Goal: Information Seeking & Learning: Learn about a topic

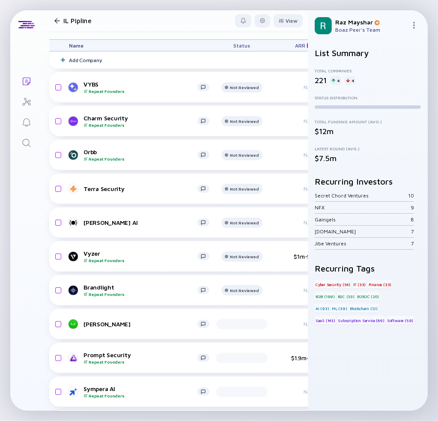
scroll to position [37, 265]
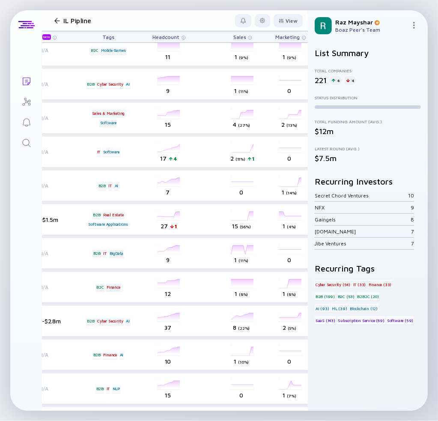
click at [54, 19] on div at bounding box center [57, 21] width 6 height 6
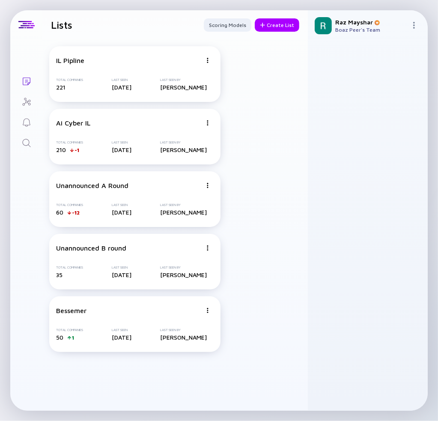
click at [31, 147] on icon "Search" at bounding box center [26, 143] width 10 height 10
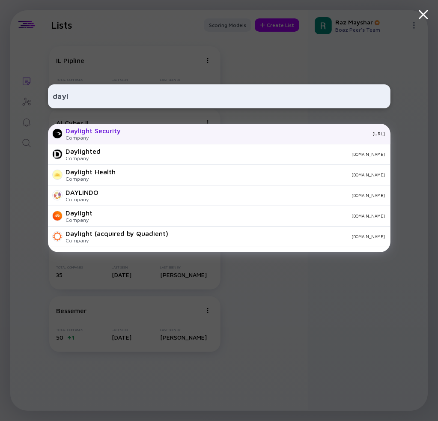
type input "dayl"
click at [106, 128] on div "Daylight Security" at bounding box center [93, 131] width 55 height 8
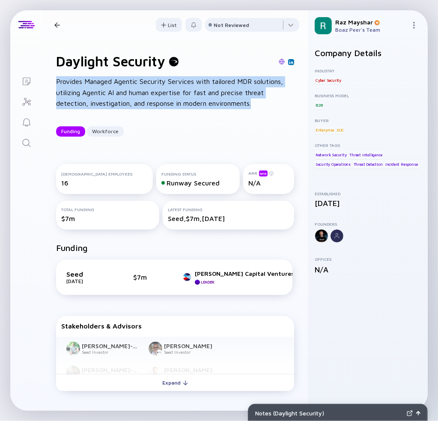
drag, startPoint x: 257, startPoint y: 105, endPoint x: 55, endPoint y: 84, distance: 202.9
click at [55, 84] on div "Daylight Security Provides Managed Agentic Security Services with tailored MDR …" at bounding box center [175, 94] width 266 height 111
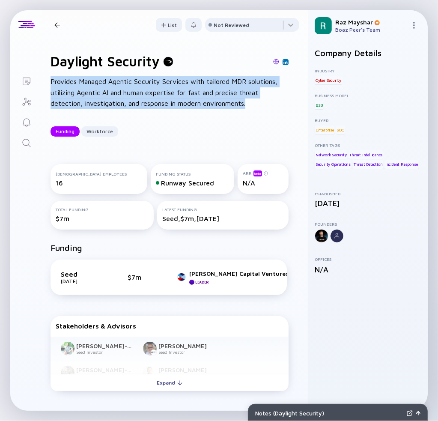
click at [127, 94] on div "Provides Managed Agentic Security Services with tailored MDR solutions, utilizi…" at bounding box center [170, 92] width 238 height 33
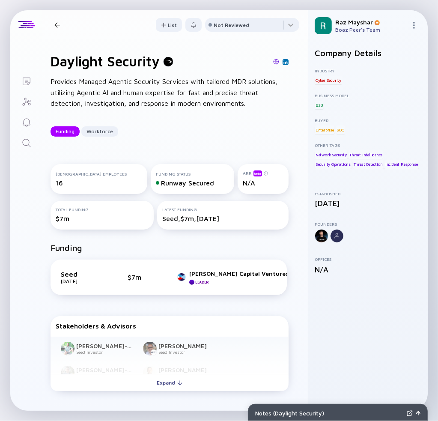
click at [128, 92] on div "Provides Managed Agentic Security Services with tailored MDR solutions, utilizi…" at bounding box center [170, 92] width 238 height 33
click at [128, 91] on div "Provides Managed Agentic Security Services with tailored MDR solutions, utilizi…" at bounding box center [170, 92] width 238 height 33
click at [129, 90] on div "Provides Managed Agentic Security Services with tailored MDR solutions, utilizi…" at bounding box center [170, 92] width 238 height 33
click at [131, 87] on div "Provides Managed Agentic Security Services with tailored MDR solutions, utilizi…" at bounding box center [170, 92] width 238 height 33
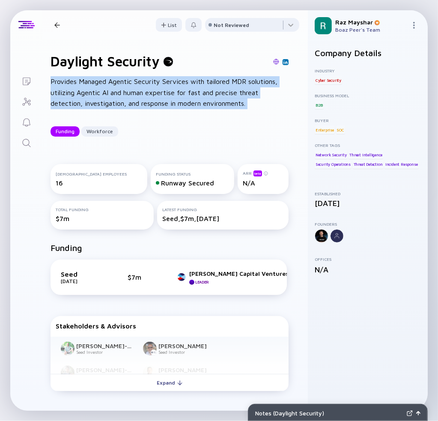
click at [131, 87] on div "Provides Managed Agentic Security Services with tailored MDR solutions, utilizi…" at bounding box center [170, 92] width 238 height 33
copy div "Provides Managed Agentic Security Services with tailored MDR solutions, utilizi…"
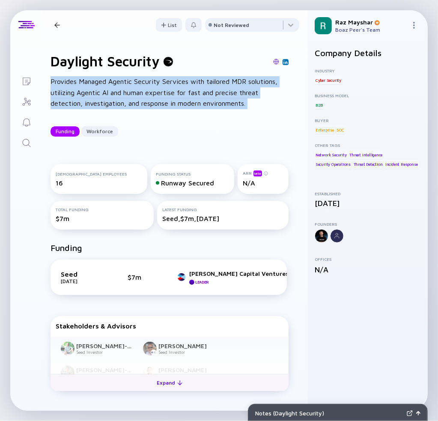
click at [177, 385] on div at bounding box center [179, 382] width 5 height 5
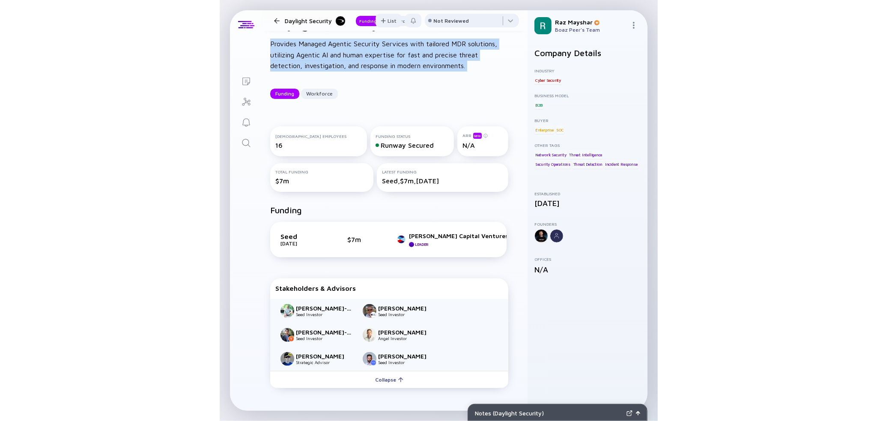
scroll to position [86, 8]
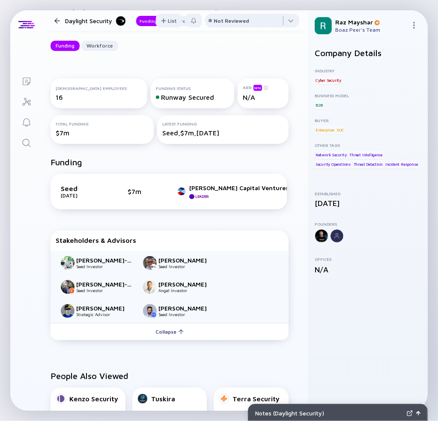
click at [269, 205] on div "Seed Jul 2025 $7m Bain Capital Ventures Leader Maple Capital" at bounding box center [169, 192] width 236 height 36
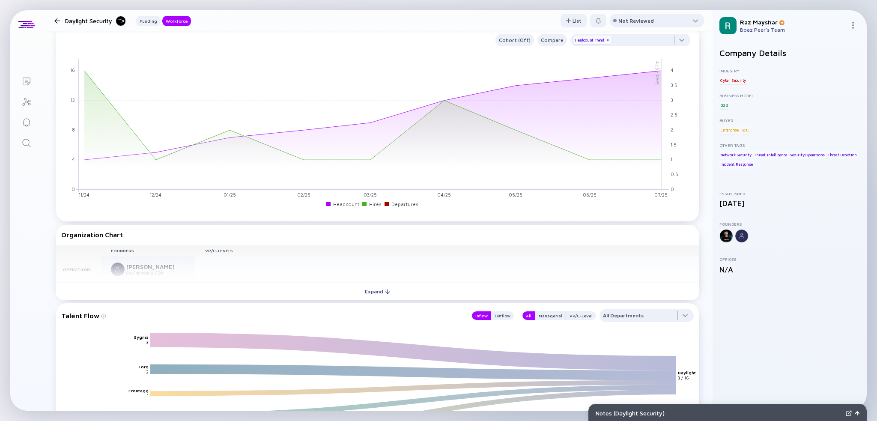
scroll to position [685, 0]
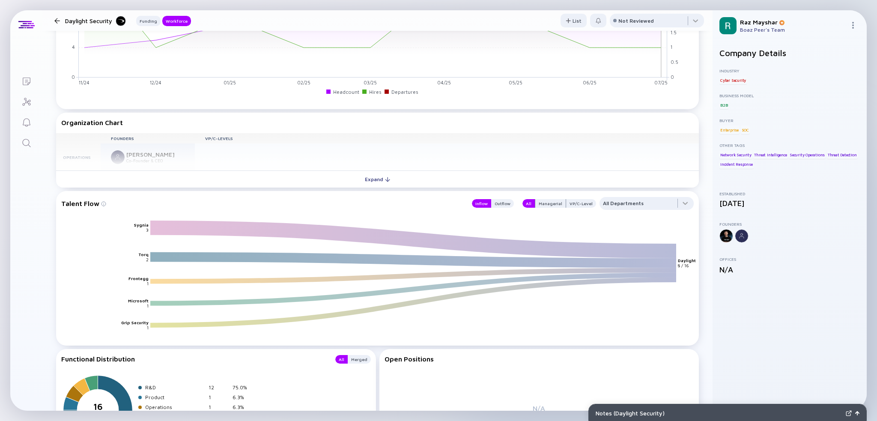
click at [140, 157] on div "Founders VP/C-Levels Operations Hagai Shapira Co-Founder & CEO R&D Eldad Rudich…" at bounding box center [377, 152] width 643 height 38
drag, startPoint x: 83, startPoint y: 157, endPoint x: 129, endPoint y: 154, distance: 46.8
click at [86, 157] on div "Founders VP/C-Levels Operations Hagai Shapira Co-Founder & CEO R&D Eldad Rudich…" at bounding box center [377, 152] width 643 height 38
click at [152, 152] on div "Founders VP/C-Levels Operations Hagai Shapira Co-Founder & CEO R&D Eldad Rudich…" at bounding box center [377, 152] width 643 height 38
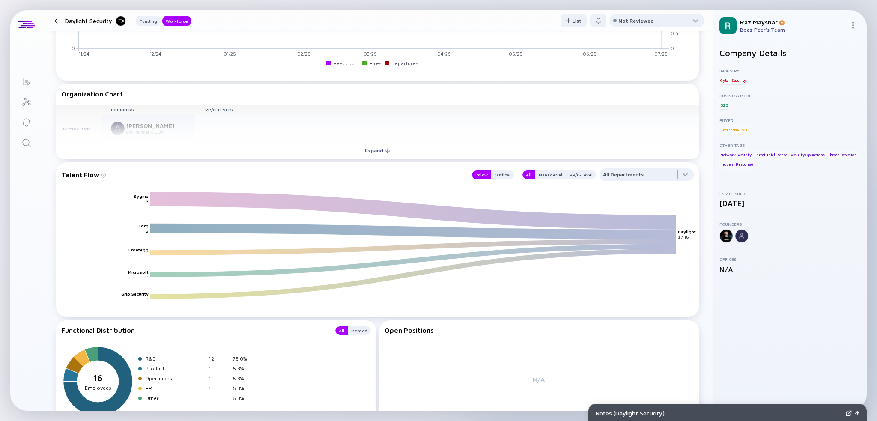
scroll to position [771, 0]
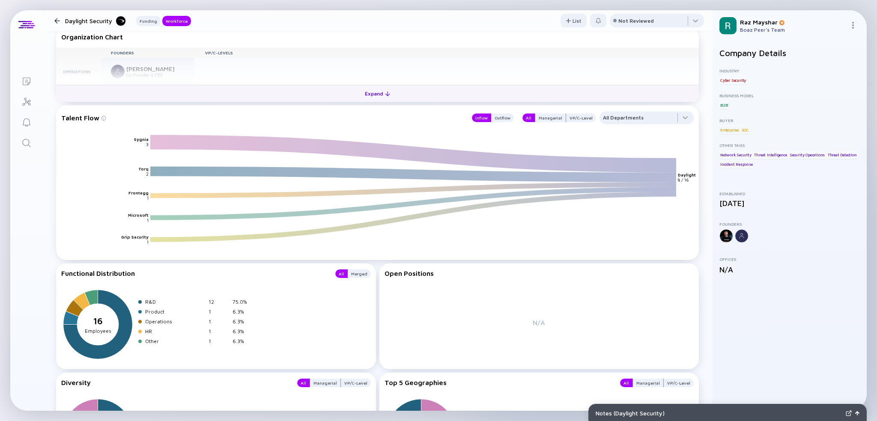
click at [341, 97] on button "Expand" at bounding box center [377, 93] width 643 height 17
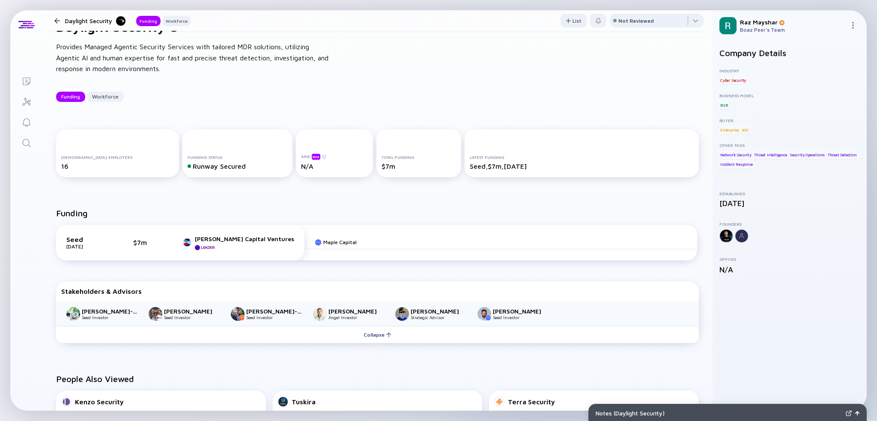
scroll to position [0, 0]
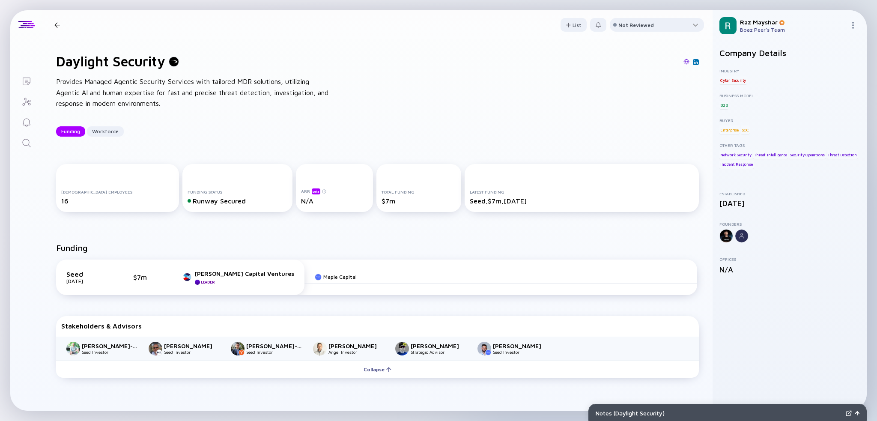
click at [55, 20] on div "Daylight Security Funding Workforce" at bounding box center [121, 24] width 140 height 11
click at [60, 26] on div at bounding box center [57, 25] width 12 height 6
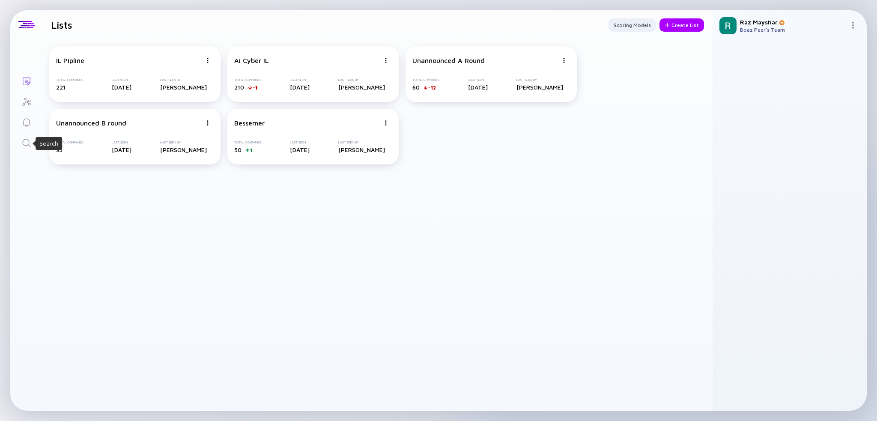
click at [27, 146] on icon "Search" at bounding box center [26, 143] width 10 height 10
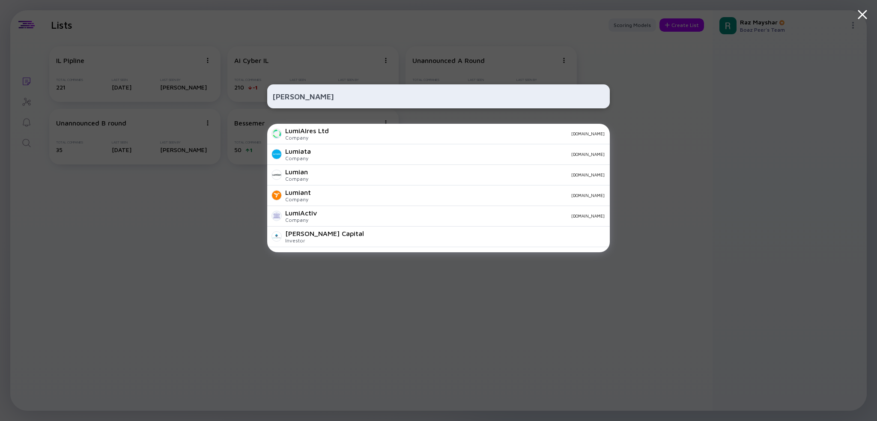
paste input "https://www.lumia.security/"
type input "https://www.lumia.security"
drag, startPoint x: 322, startPoint y: 98, endPoint x: 257, endPoint y: 101, distance: 65.6
click at [257, 101] on div "https://www.lumia.security Swiss Security Solutions LLC Company swiss-security-…" at bounding box center [438, 210] width 877 height 421
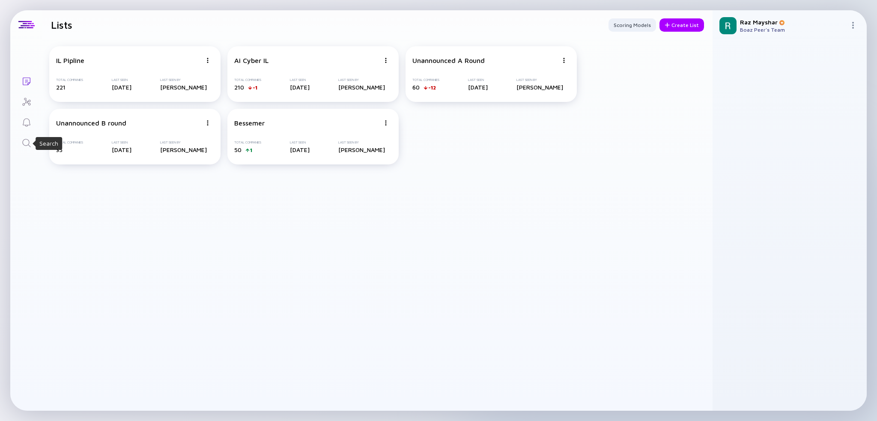
click at [24, 148] on div "Search" at bounding box center [26, 144] width 10 height 12
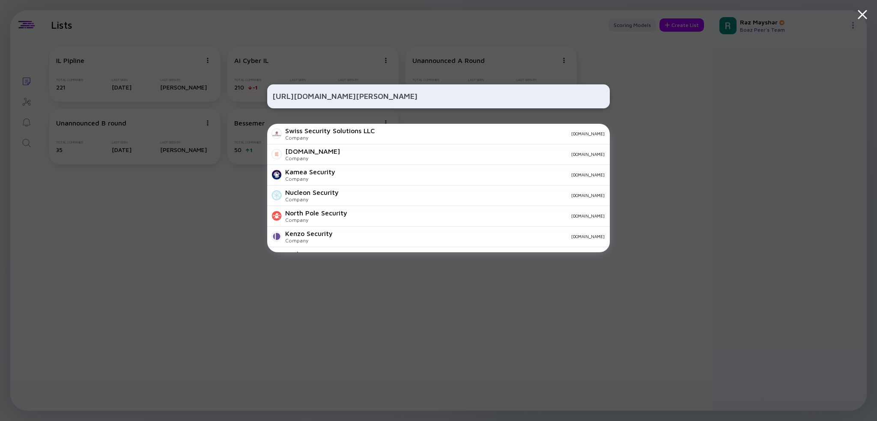
drag, startPoint x: 344, startPoint y: 98, endPoint x: 382, endPoint y: 96, distance: 37.7
click at [383, 96] on input "https://www.lumia.security" at bounding box center [438, 96] width 332 height 15
type input "https://www.lumia"
drag, startPoint x: 322, startPoint y: 98, endPoint x: 240, endPoint y: 99, distance: 81.8
click at [240, 99] on div "https://www.lumia LumiAIres Ltd Company lumiaires.co.uk Q by Lumiary Company qc…" at bounding box center [438, 210] width 877 height 421
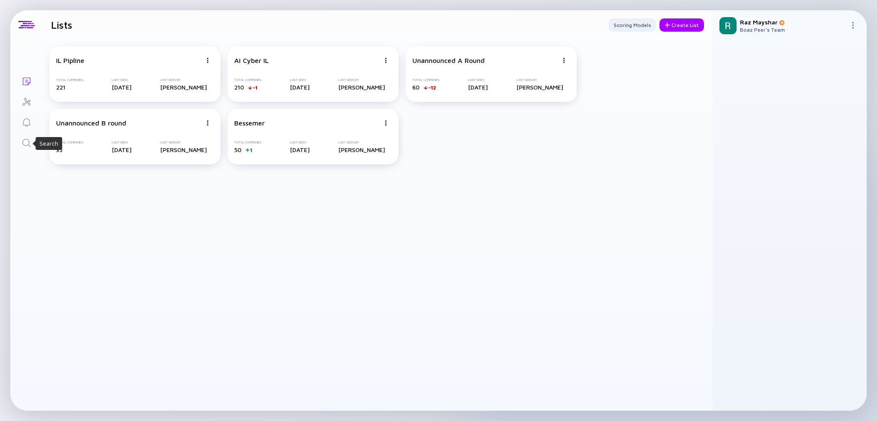
click at [30, 146] on icon "Search" at bounding box center [26, 143] width 10 height 10
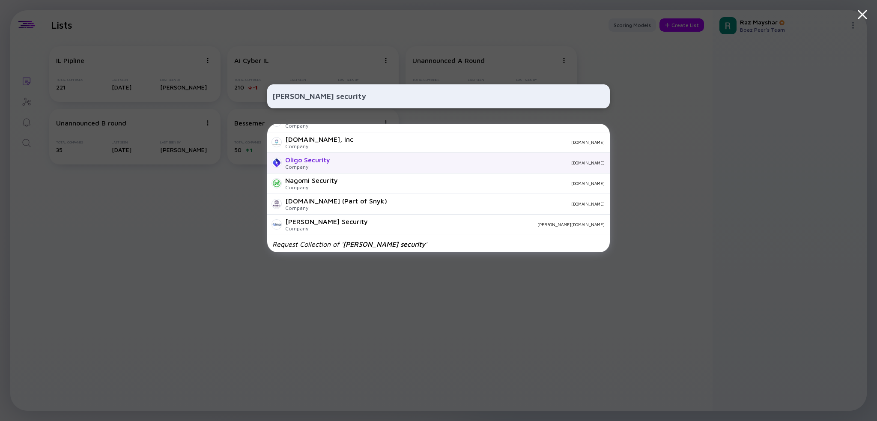
scroll to position [301, 0]
click at [316, 98] on input "lumia security" at bounding box center [438, 96] width 332 height 15
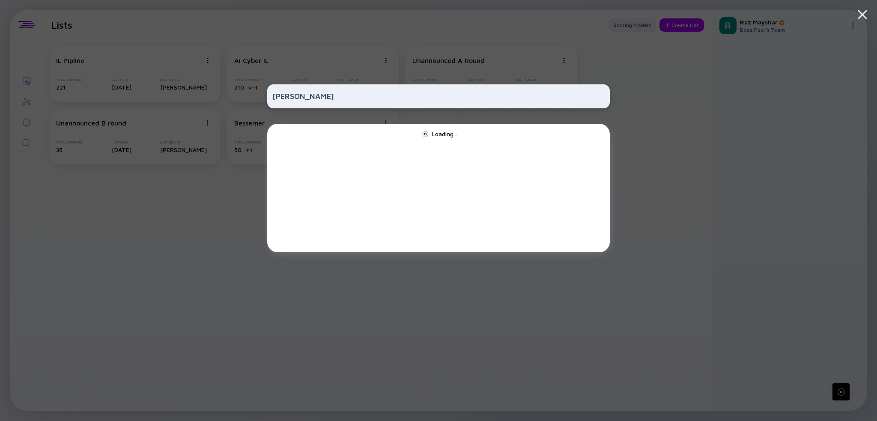
scroll to position [0, 0]
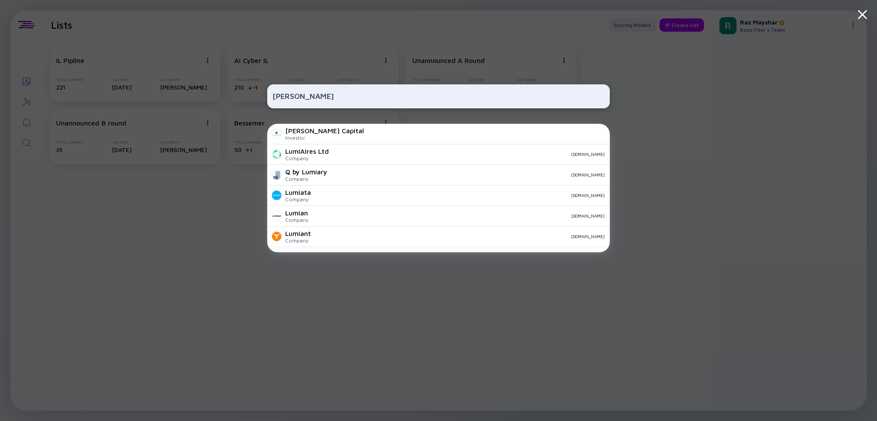
click at [349, 49] on div "lumia Lumia Capital Investor LumiAIres Ltd Company lumiaires.co.uk Q by Lumiary…" at bounding box center [438, 210] width 343 height 421
drag, startPoint x: 343, startPoint y: 44, endPoint x: 298, endPoint y: 25, distance: 48.2
click at [342, 44] on div "lumia Lumia Capital Investor LumiAIres Ltd Company lumiaires.co.uk Q by Lumiary…" at bounding box center [438, 210] width 343 height 421
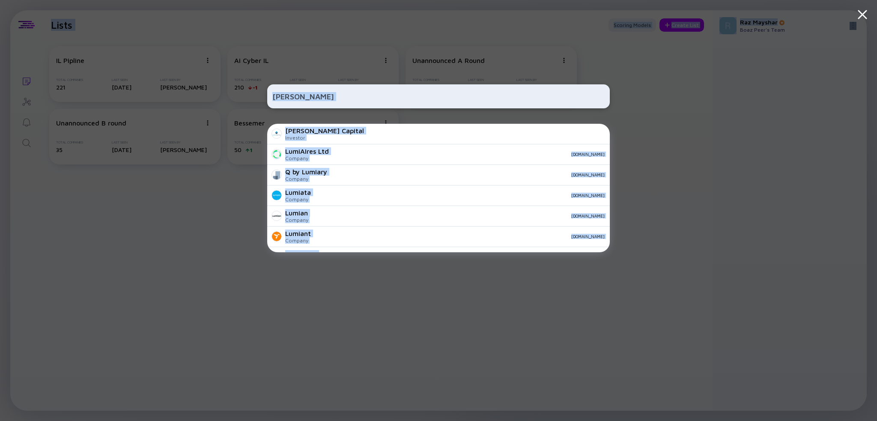
click at [307, 97] on input "lumia" at bounding box center [438, 96] width 332 height 15
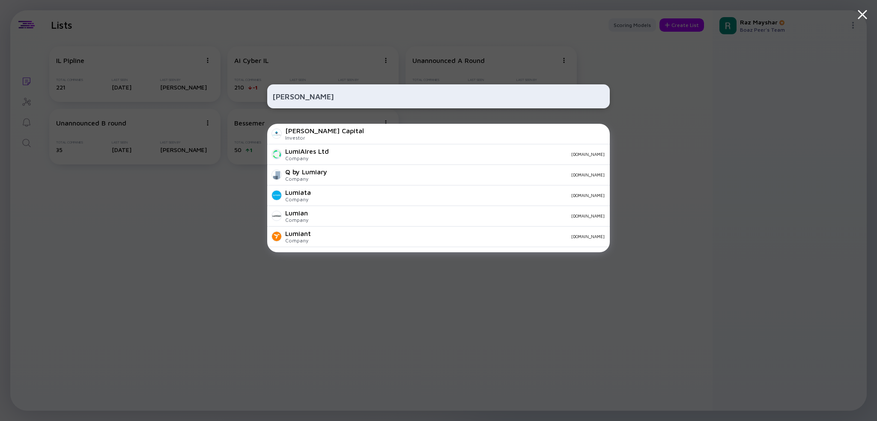
paste input "https://www.aryon.security/"
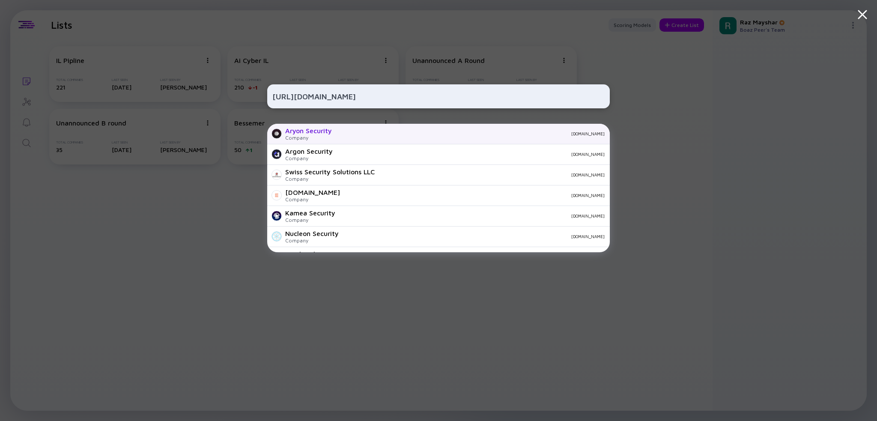
type input "https://www.aryon.security/"
click at [366, 134] on div "aryon.security" at bounding box center [472, 133] width 266 height 5
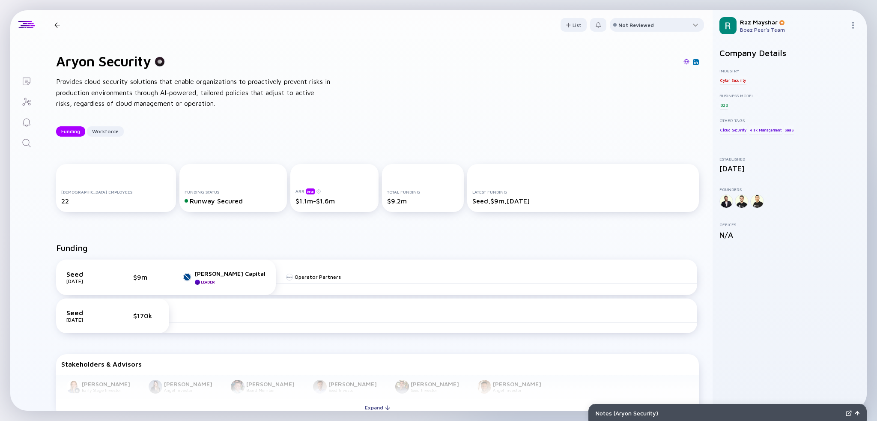
click at [142, 94] on div "Provides cloud security solutions that enable organizations to proactively prev…" at bounding box center [193, 92] width 274 height 33
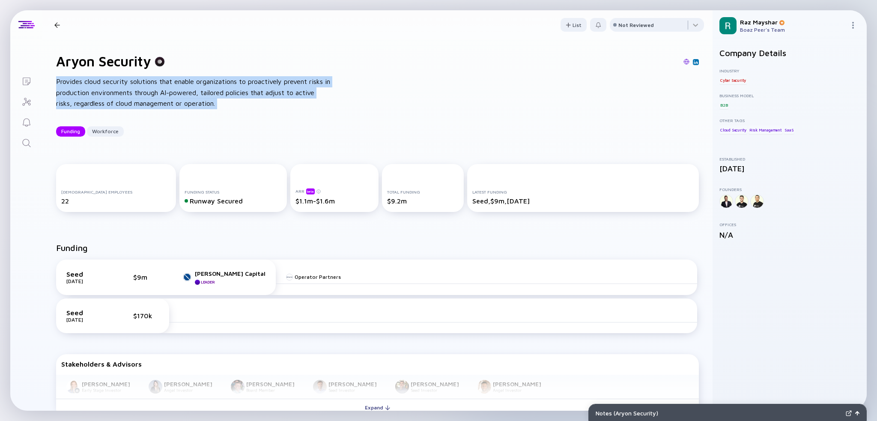
click at [142, 94] on div "Provides cloud security solutions that enable organizations to proactively prev…" at bounding box center [193, 92] width 274 height 33
copy div "Provides cloud security solutions that enable organizations to proactively prev…"
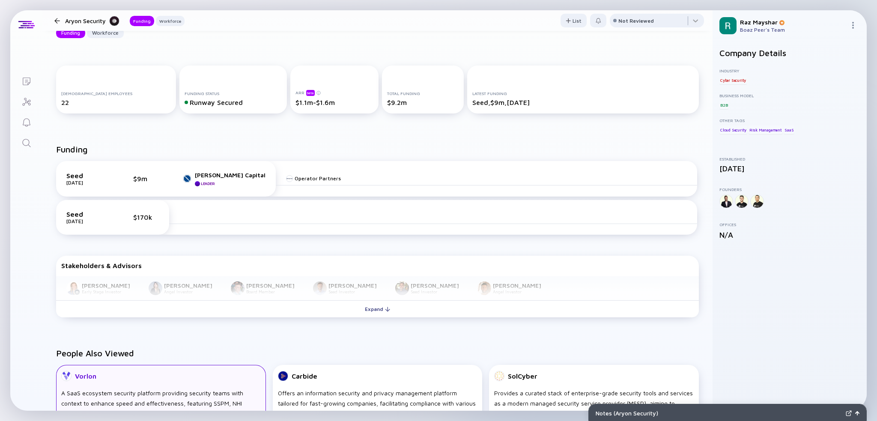
scroll to position [214, 0]
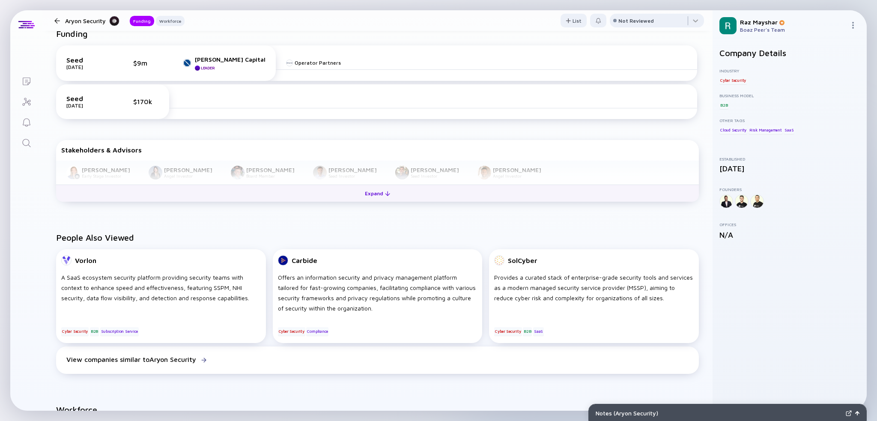
click at [385, 194] on div at bounding box center [387, 193] width 5 height 5
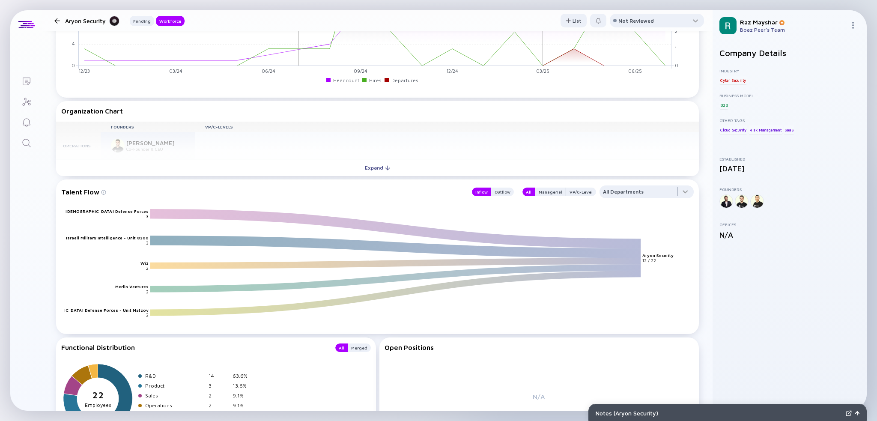
scroll to position [739, 0]
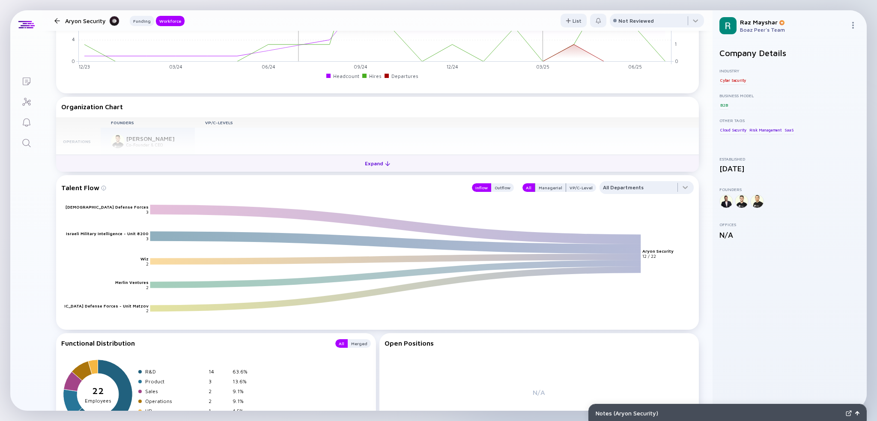
click at [375, 163] on div "Expand" at bounding box center [378, 163] width 36 height 13
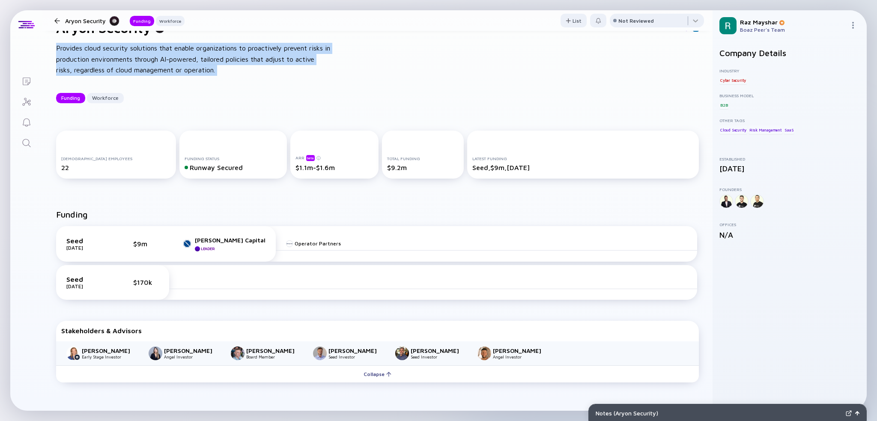
scroll to position [0, 0]
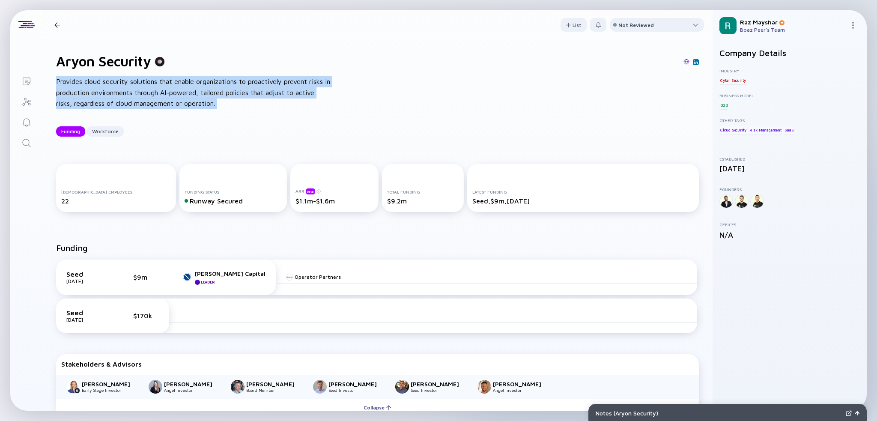
click at [438, 98] on div "Aryon Security Provides cloud security solutions that enable organizations to p…" at bounding box center [377, 94] width 670 height 111
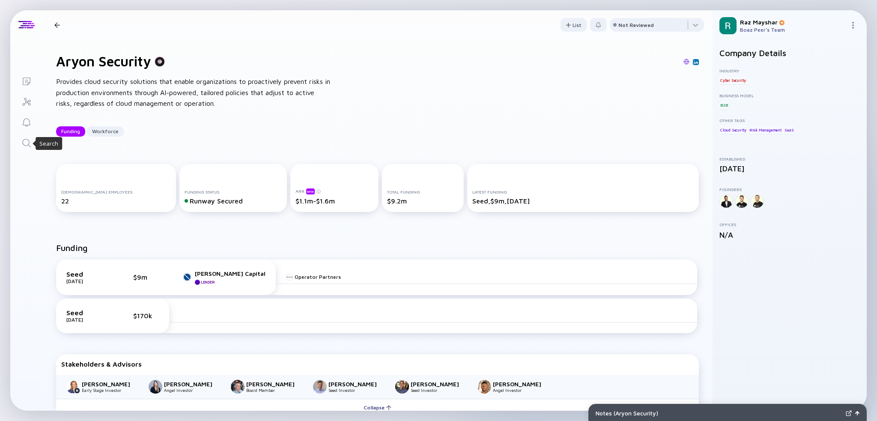
click at [22, 143] on icon "Search" at bounding box center [26, 143] width 10 height 10
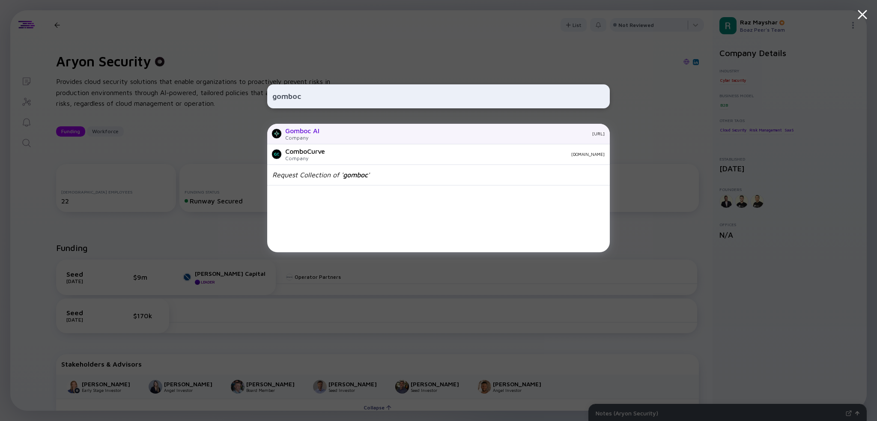
type input "gomboc"
click at [355, 131] on div "gomboc.ai" at bounding box center [465, 133] width 278 height 5
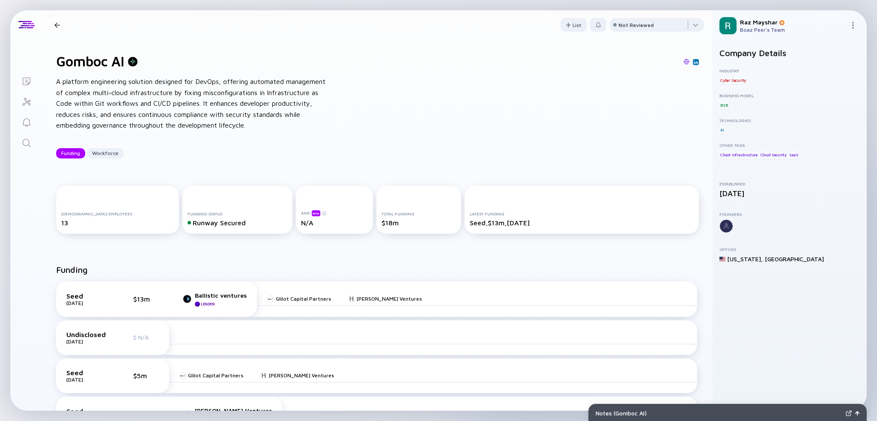
click at [438, 113] on div "Gomboc AI A platform engineering solution designed for DevOps, offering automat…" at bounding box center [377, 105] width 670 height 133
click at [111, 99] on div "A platform engineering solution designed for DevOps, offering automated managem…" at bounding box center [193, 103] width 274 height 55
click at [111, 98] on div "A platform engineering solution designed for DevOps, offering automated managem…" at bounding box center [193, 103] width 274 height 55
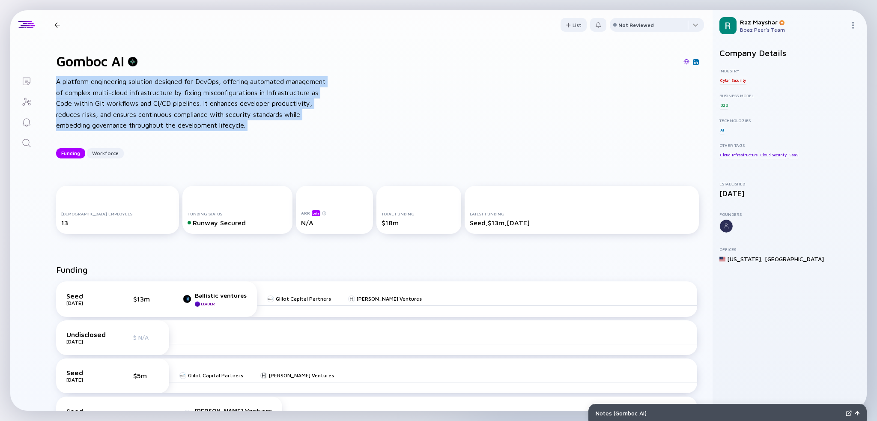
click at [111, 98] on div "A platform engineering solution designed for DevOps, offering automated managem…" at bounding box center [193, 103] width 274 height 55
copy div "A platform engineering solution designed for DevOps, offering automated managem…"
click at [30, 144] on icon "Search" at bounding box center [26, 143] width 10 height 10
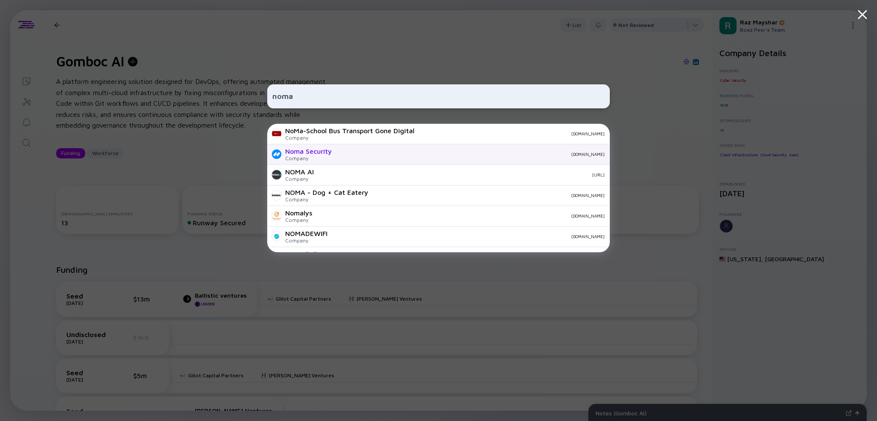
type input "noma"
click at [368, 149] on div "Noma Security Company noma.security" at bounding box center [438, 154] width 343 height 21
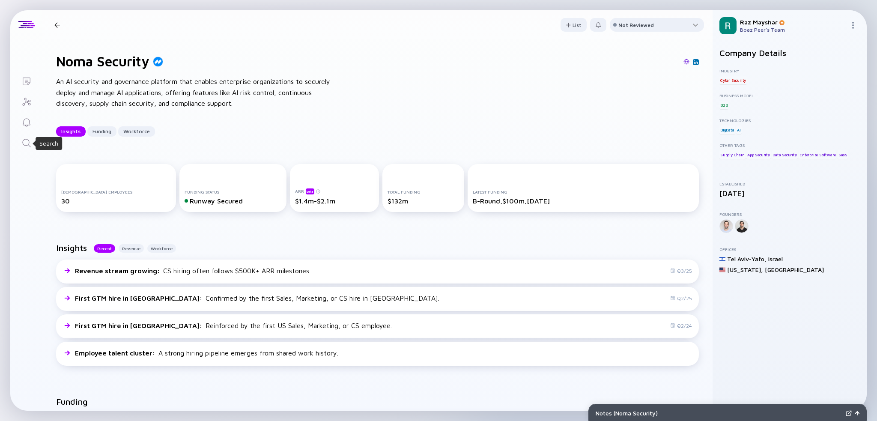
click at [27, 143] on icon "Search" at bounding box center [26, 143] width 10 height 10
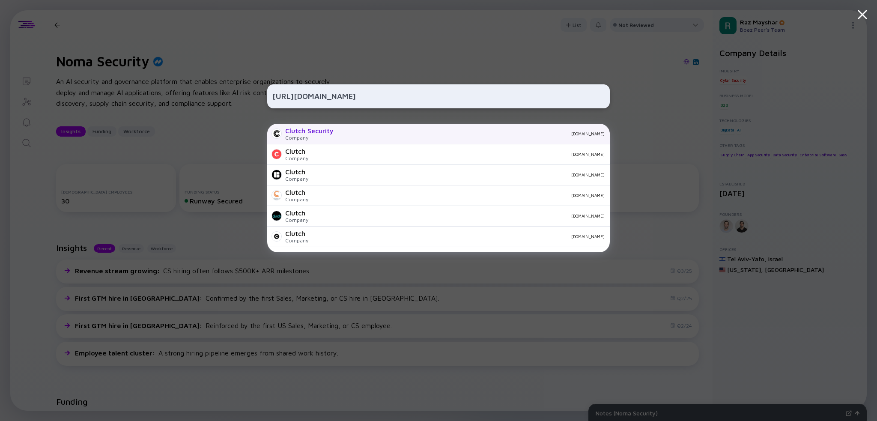
type input "https://clutch.security/"
click at [347, 135] on div "clutch.security" at bounding box center [472, 133] width 264 height 5
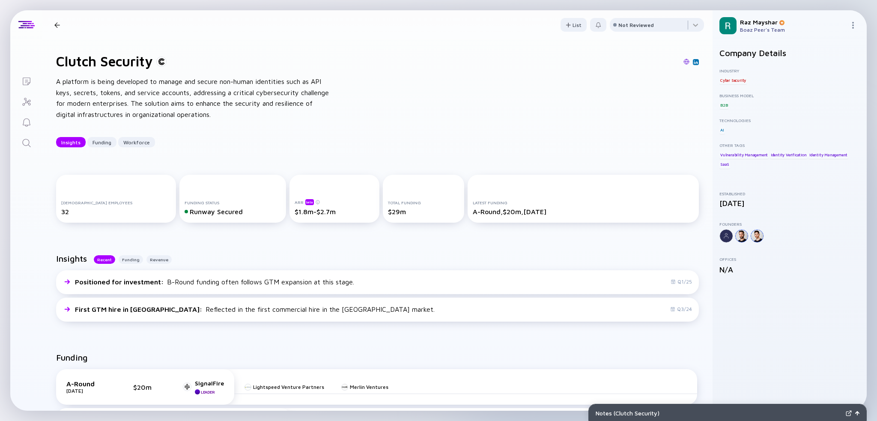
click at [55, 24] on div at bounding box center [57, 25] width 6 height 6
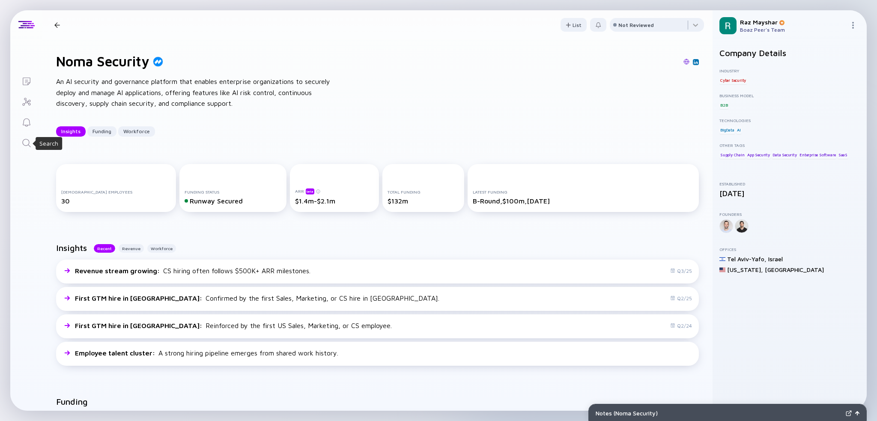
click at [26, 140] on icon "Search" at bounding box center [26, 143] width 10 height 10
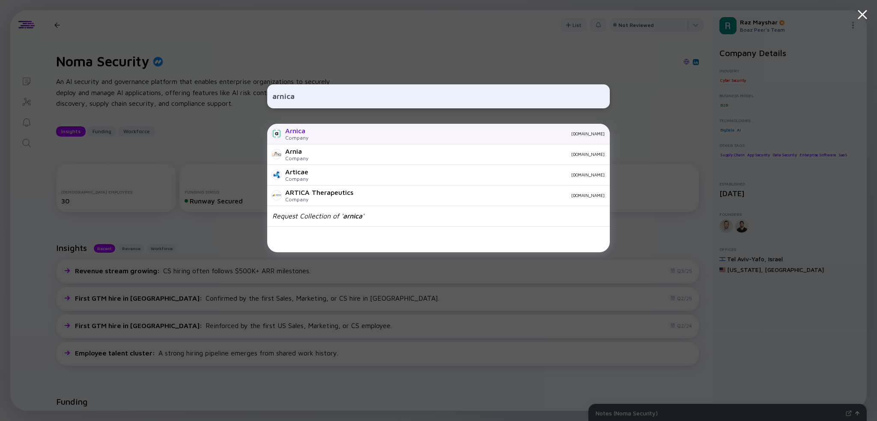
type input "arnica"
click at [365, 137] on div "Arnica Company arnica.io" at bounding box center [438, 134] width 343 height 21
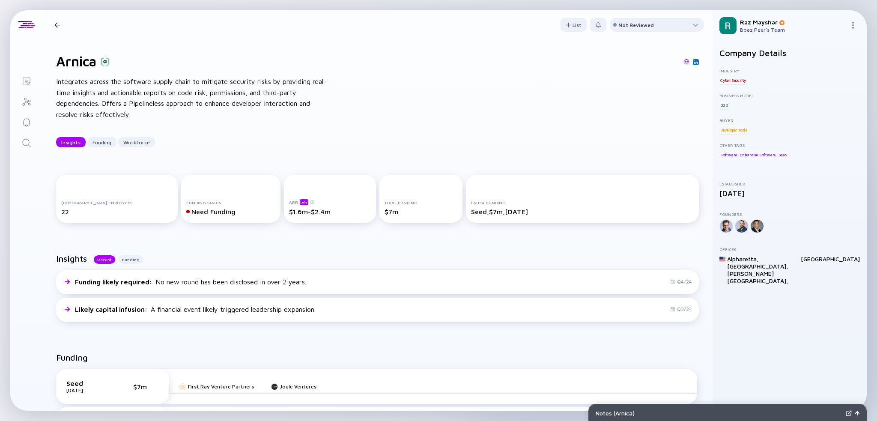
click at [104, 108] on div "Integrates across the software supply chain to mitigate security risks by provi…" at bounding box center [193, 98] width 274 height 44
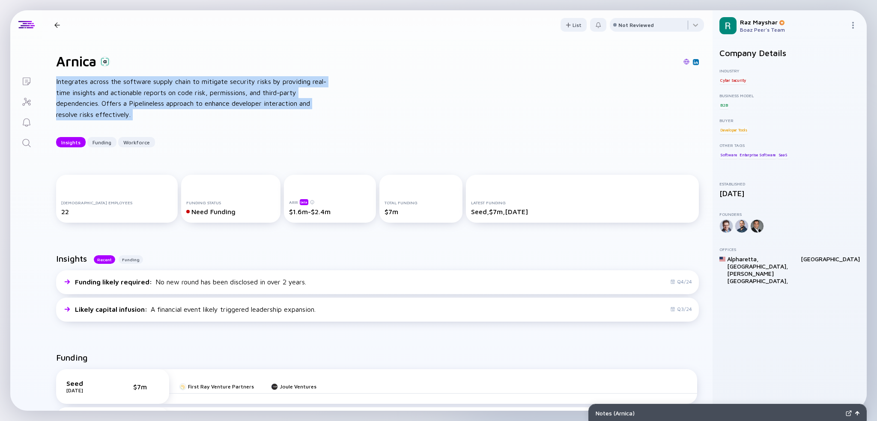
click at [104, 108] on div "Integrates across the software supply chain to mitigate security risks by provi…" at bounding box center [193, 98] width 274 height 44
copy div "Integrates across the software supply chain to mitigate security risks by provi…"
click at [438, 239] on div "Full-time Employees 22 Funding Status Need Funding ARR beta $1.6m-$2.4m Total F…" at bounding box center [377, 200] width 670 height 79
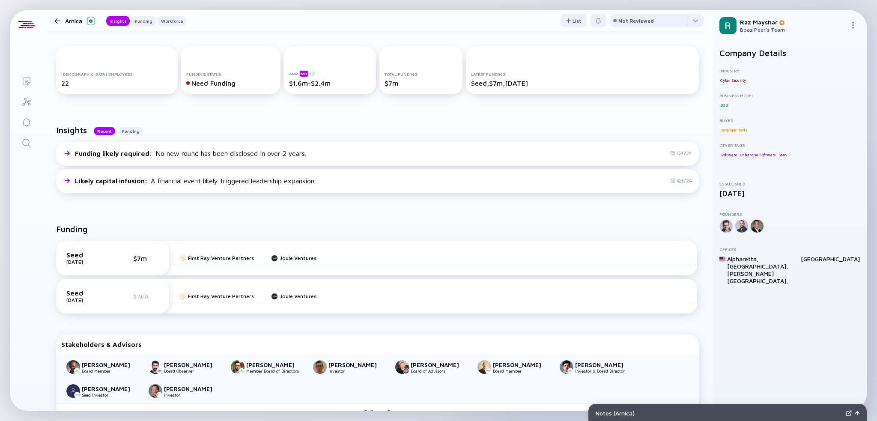
scroll to position [128, 0]
click at [438, 36] on div "Full-time Employees 22 Funding Status Need Funding ARR beta $1.6m-$2.4m Total F…" at bounding box center [377, 72] width 670 height 79
click at [438, 14] on header "Arnica Insights Funding Workforce List Not Reviewed" at bounding box center [377, 20] width 670 height 21
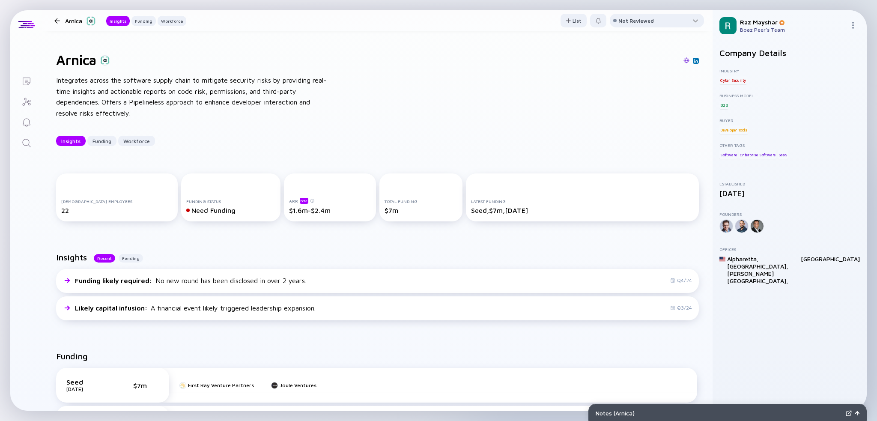
scroll to position [0, 0]
click at [24, 137] on link "Search" at bounding box center [26, 142] width 32 height 21
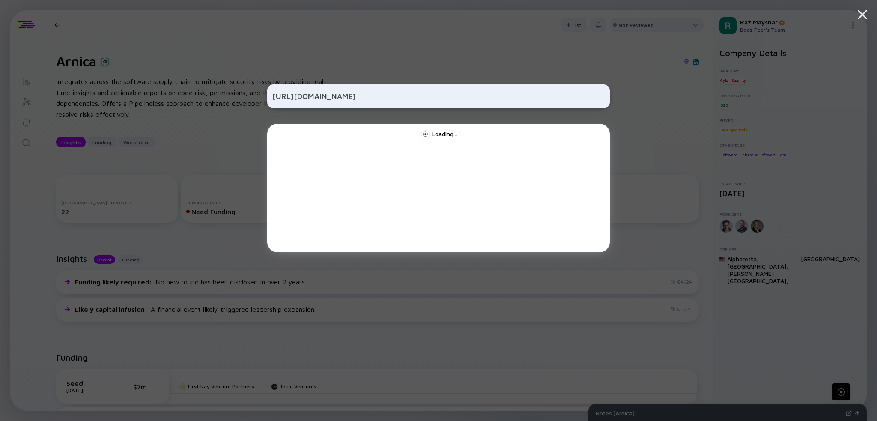
type input "https://kodemsecurity.com/"
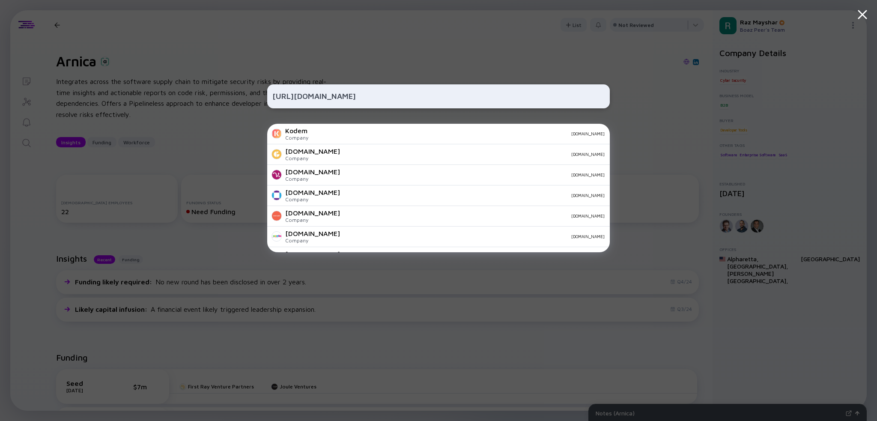
click at [310, 137] on div "Kodem Company kodemsecurity.com" at bounding box center [438, 134] width 343 height 21
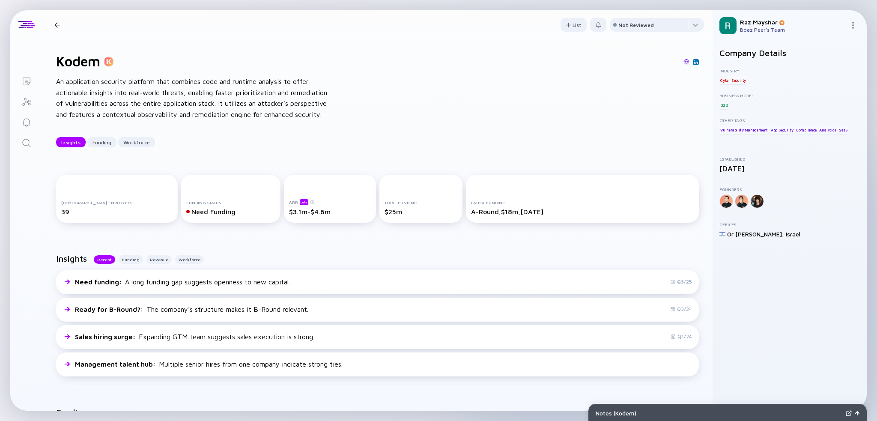
click at [105, 91] on div "An application security platform that combines code and runtime analysis to off…" at bounding box center [193, 98] width 274 height 44
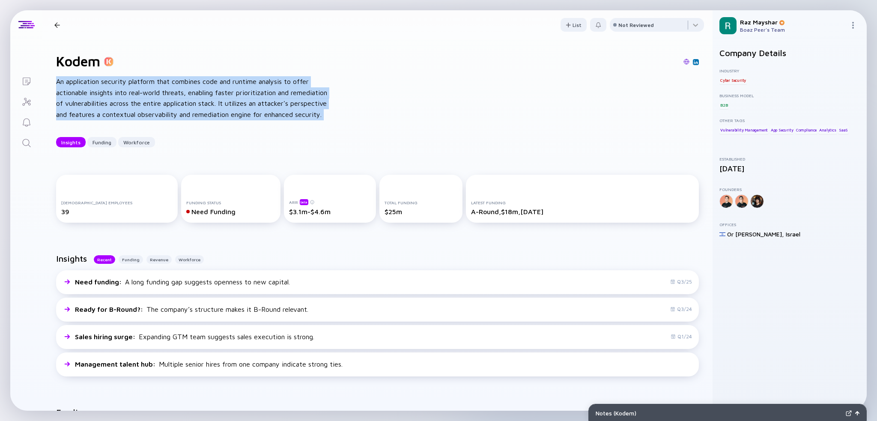
click at [105, 91] on div "An application security platform that combines code and runtime analysis to off…" at bounding box center [193, 98] width 274 height 44
copy div "An application security platform that combines code and runtime analysis to off…"
click at [438, 147] on div "Kodem An application security platform that combines code and runtime analysis …" at bounding box center [377, 100] width 670 height 122
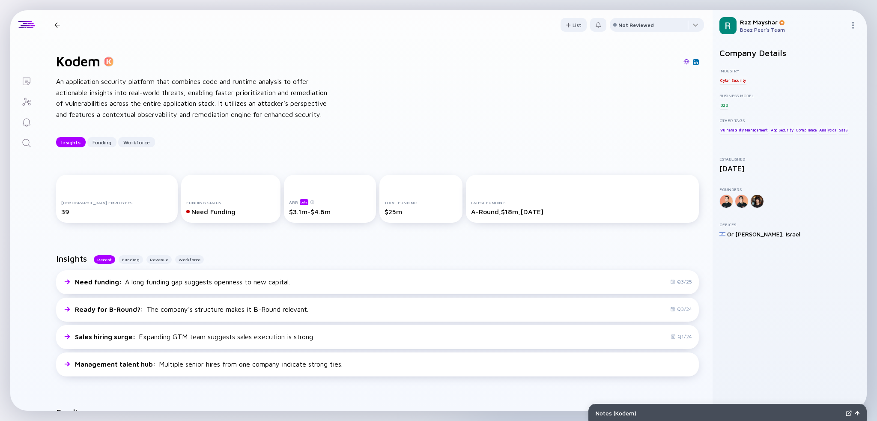
click at [20, 144] on link "Search" at bounding box center [26, 142] width 32 height 21
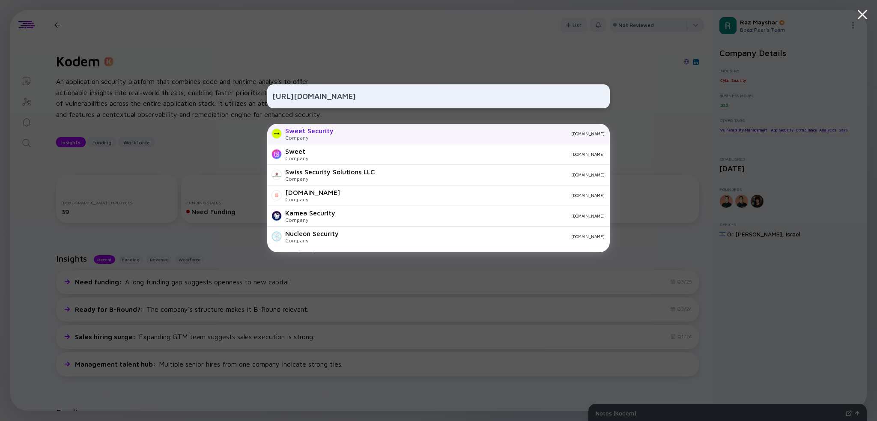
type input "https://sweet.security/"
click at [356, 133] on div "sweet.security" at bounding box center [472, 133] width 264 height 5
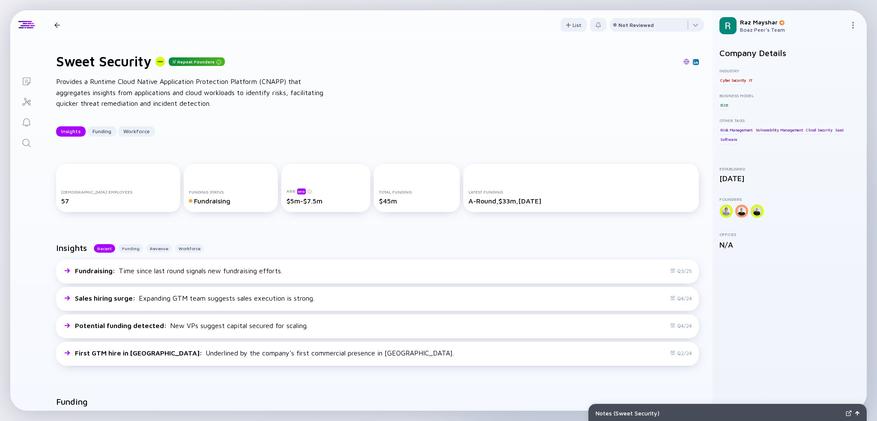
click at [281, 83] on div "Provides a Runtime Cloud Native Application Protection Platform (CNAPP) that ag…" at bounding box center [193, 92] width 274 height 33
click at [438, 126] on div "Insights Funding Workforce" at bounding box center [377, 131] width 643 height 10
drag, startPoint x: 469, startPoint y: 91, endPoint x: 443, endPoint y: 90, distance: 26.6
click at [438, 91] on div "Sweet Security Repeat Founders Provides a Runtime Cloud Native Application Prot…" at bounding box center [377, 94] width 670 height 111
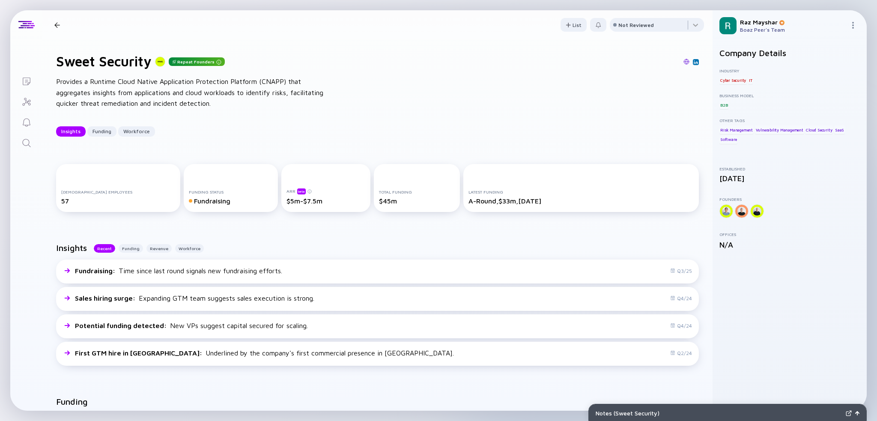
click at [177, 97] on div "Provides a Runtime Cloud Native Application Protection Platform (CNAPP) that ag…" at bounding box center [193, 92] width 274 height 33
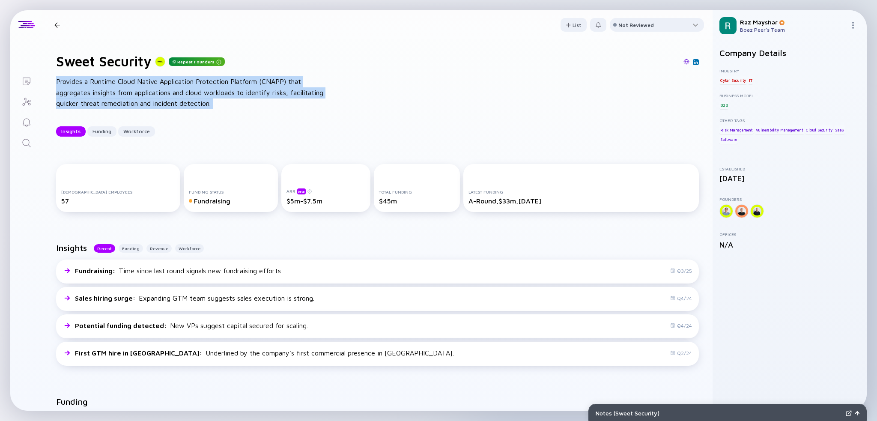
click at [177, 97] on div "Provides a Runtime Cloud Native Application Protection Platform (CNAPP) that ag…" at bounding box center [193, 92] width 274 height 33
copy div "Provides a Runtime Cloud Native Application Protection Platform (CNAPP) that ag…"
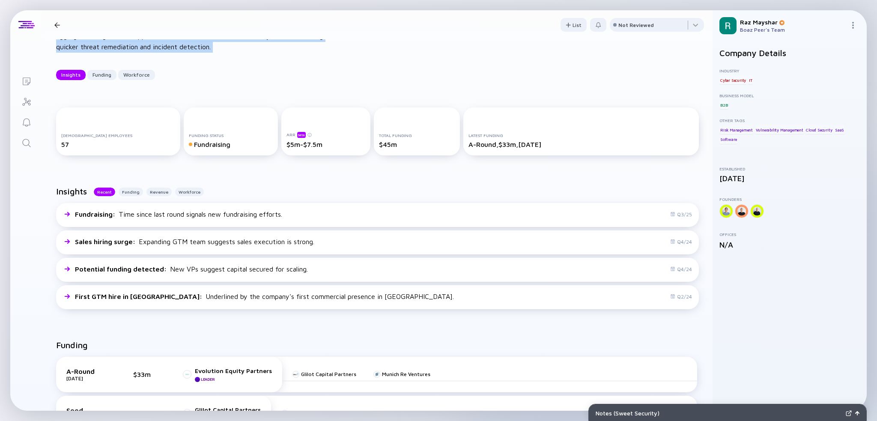
scroll to position [171, 0]
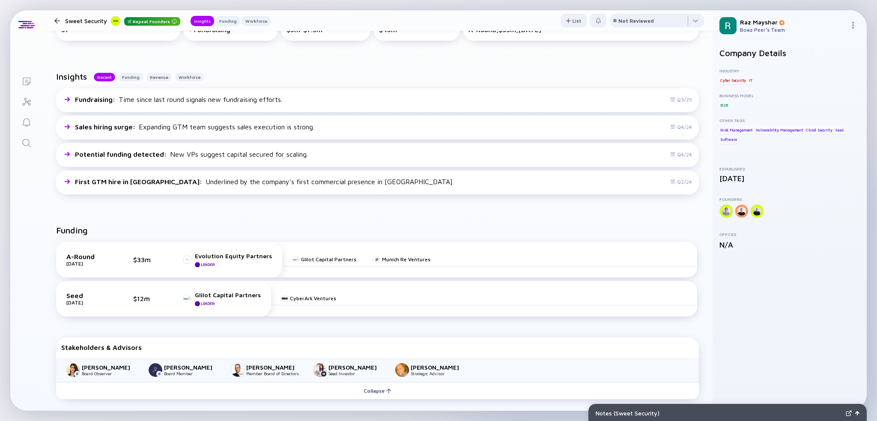
click at [438, 63] on div "Insights Recent Funding Revenue Workforce Fundraising : Time since last round s…" at bounding box center [377, 135] width 670 height 154
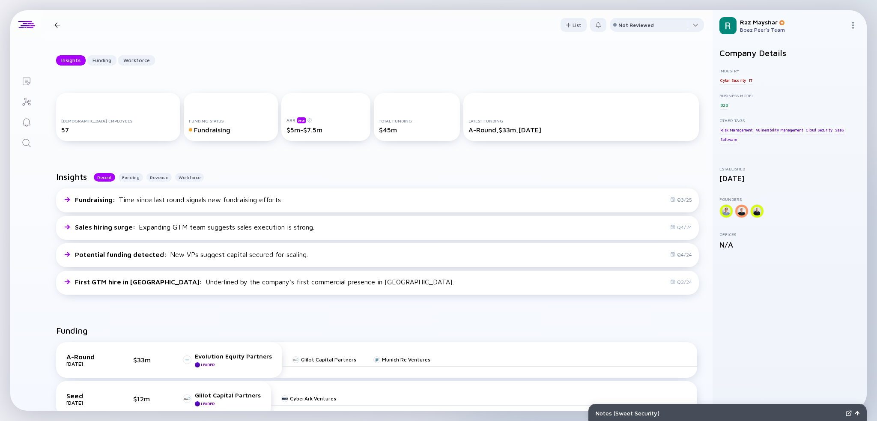
scroll to position [0, 0]
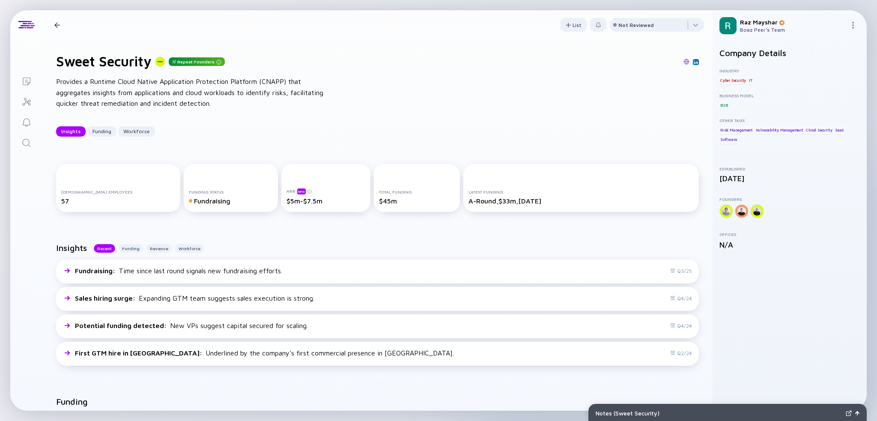
click at [57, 29] on div "Sweet Security Repeat Founders Insights Funding Workforce" at bounding box center [161, 24] width 220 height 11
click at [57, 22] on div at bounding box center [57, 25] width 6 height 6
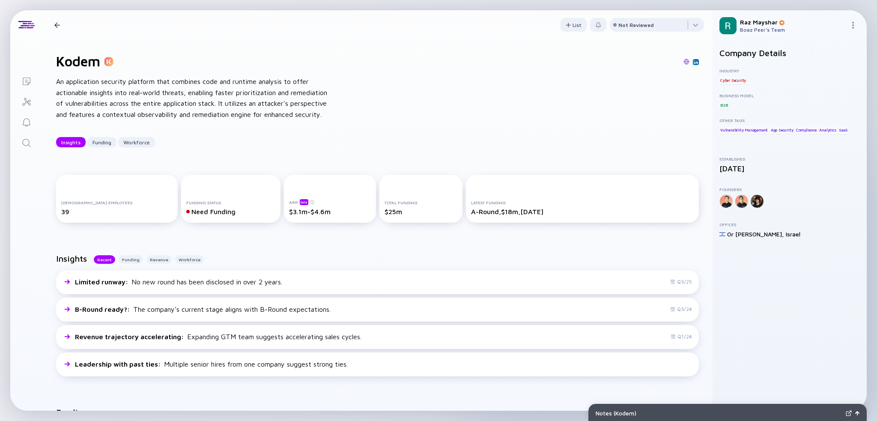
click at [58, 26] on div at bounding box center [57, 25] width 6 height 6
click at [24, 141] on icon "Search" at bounding box center [26, 143] width 10 height 10
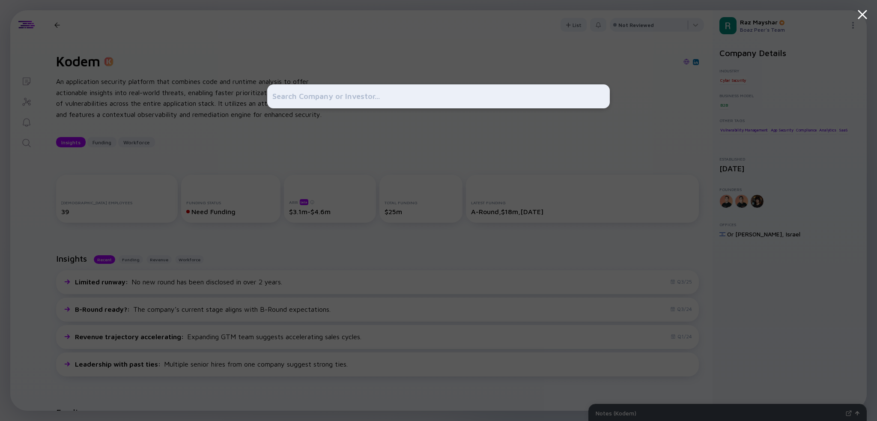
type input "https://seraphicsecurity.com/"
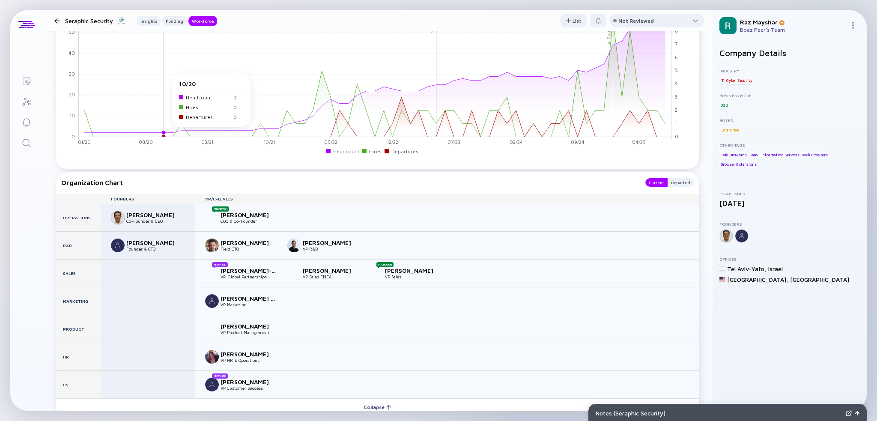
scroll to position [856, 0]
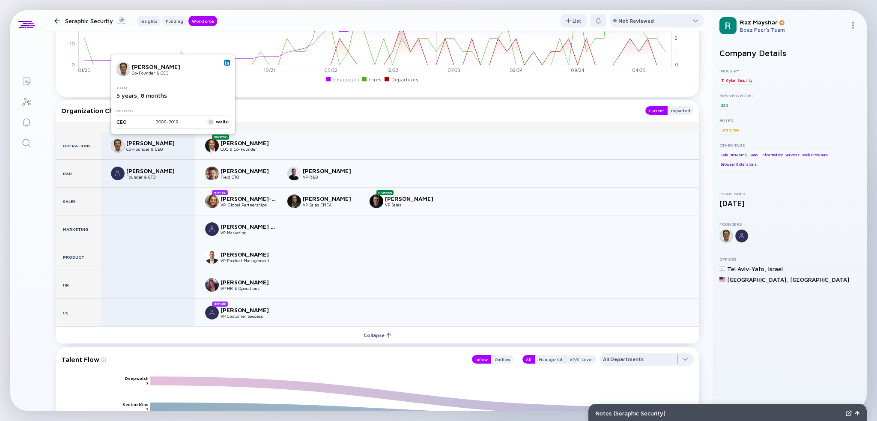
click at [229, 63] on link at bounding box center [227, 63] width 6 height 6
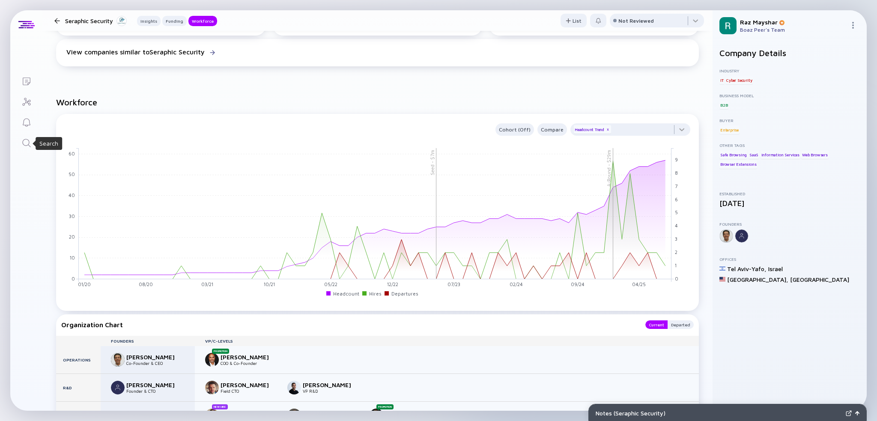
click at [24, 142] on icon "Search" at bounding box center [26, 143] width 10 height 10
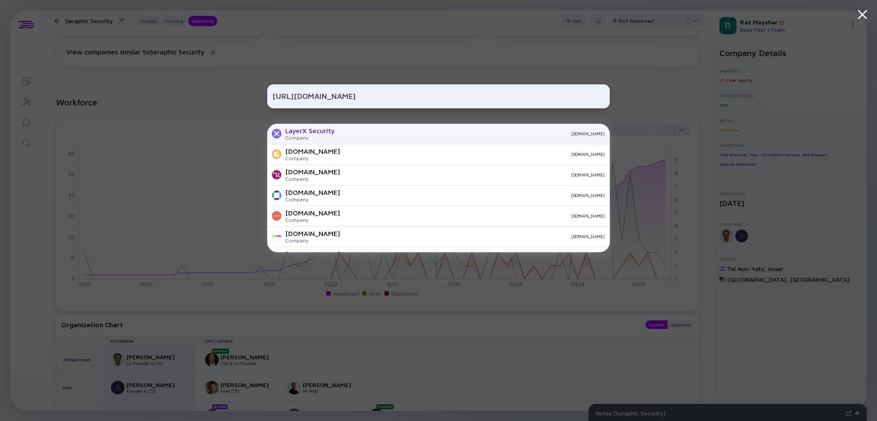
type input "https://layerxsecurity.com/"
click at [408, 134] on div "layerxsecurity.com" at bounding box center [473, 133] width 263 height 5
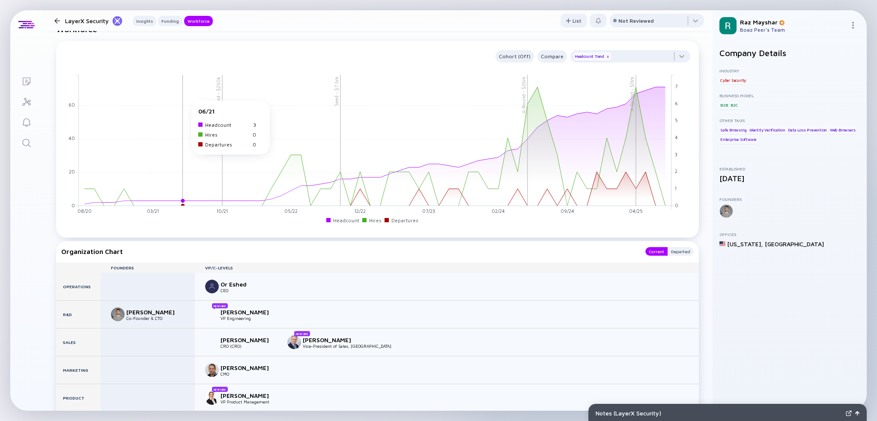
scroll to position [899, 0]
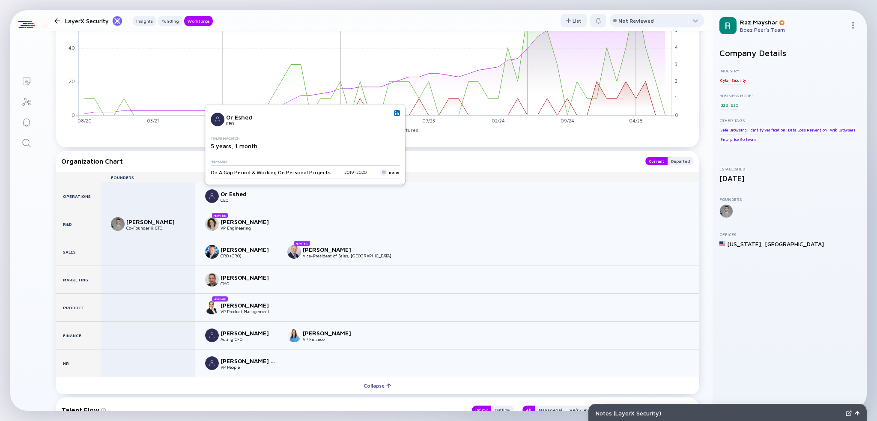
click at [395, 113] on img at bounding box center [397, 113] width 4 height 4
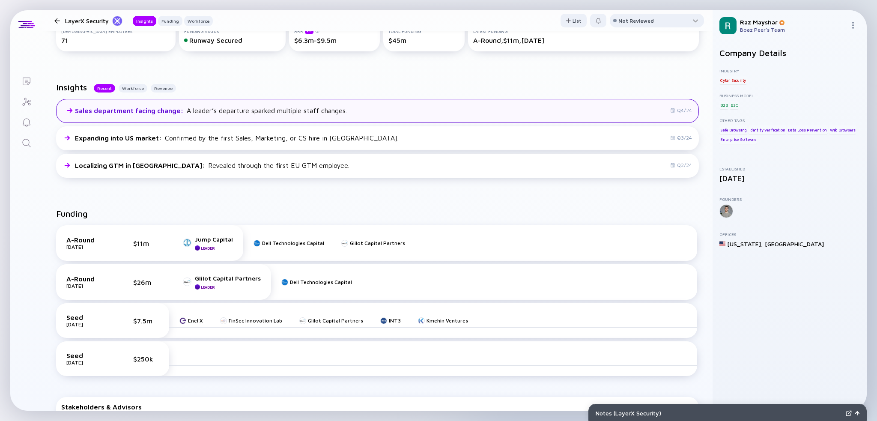
scroll to position [0, 0]
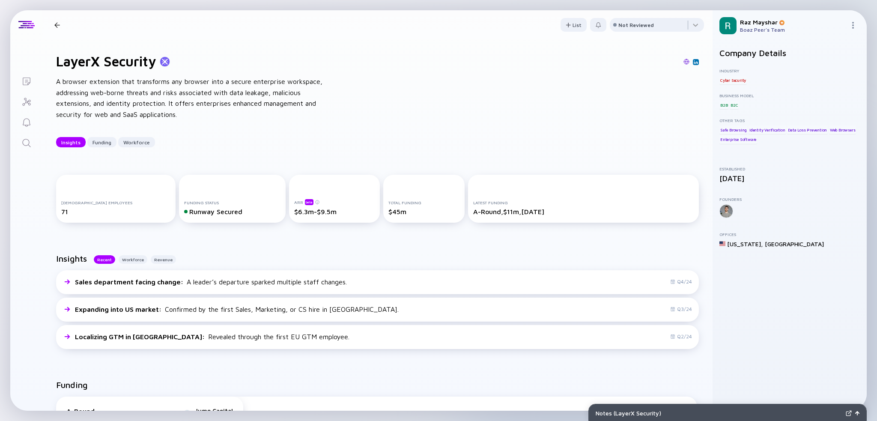
click at [164, 107] on div "A browser extension that transforms any browser into a secure enterprise worksp…" at bounding box center [193, 98] width 274 height 44
click at [164, 105] on div "A browser extension that transforms any browser into a secure enterprise worksp…" at bounding box center [193, 98] width 274 height 44
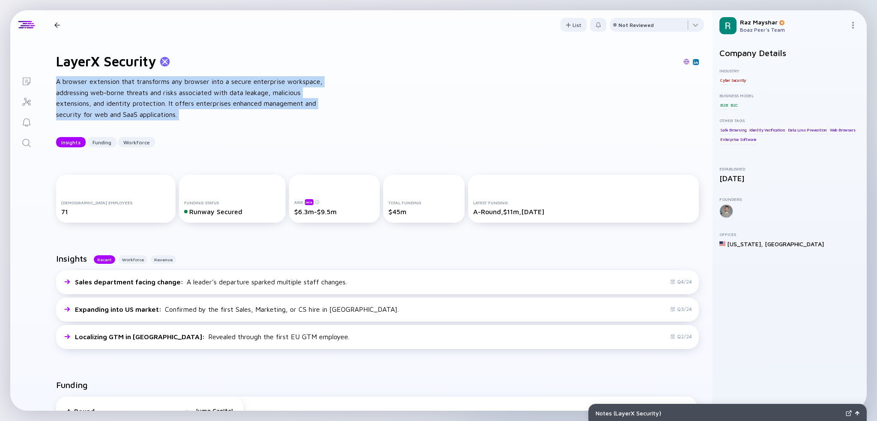
click at [164, 104] on div "A browser extension that transforms any browser into a secure enterprise worksp…" at bounding box center [193, 98] width 274 height 44
copy div "A browser extension that transforms any browser into a secure enterprise worksp…"
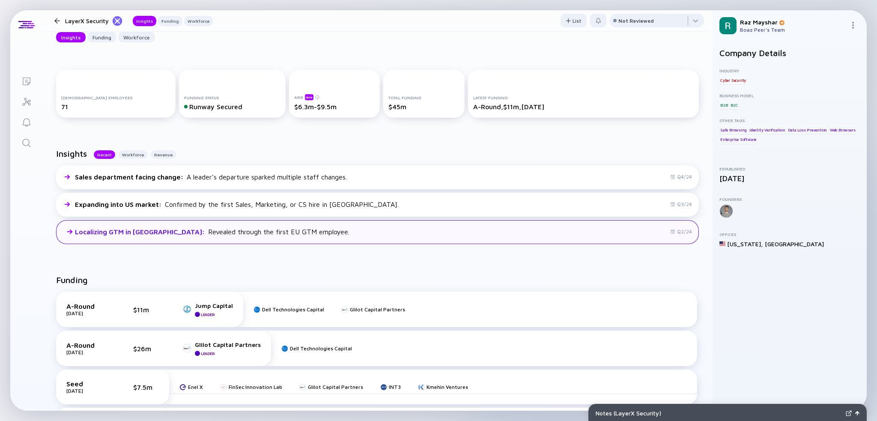
scroll to position [214, 0]
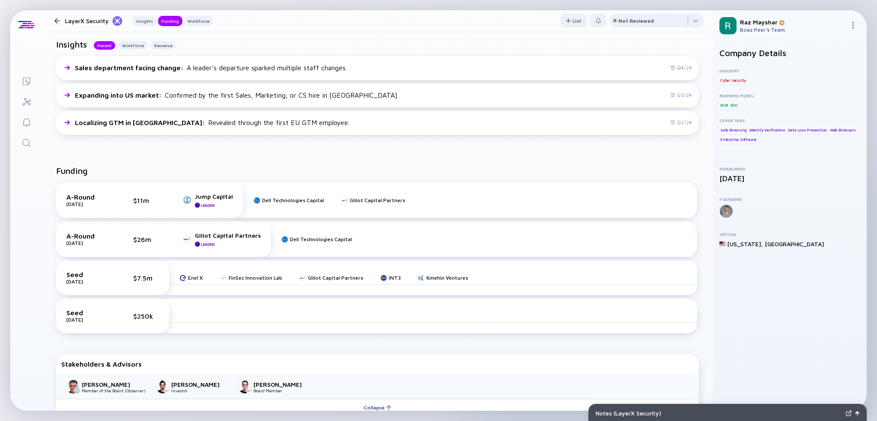
click at [22, 140] on icon "Search" at bounding box center [26, 143] width 8 height 8
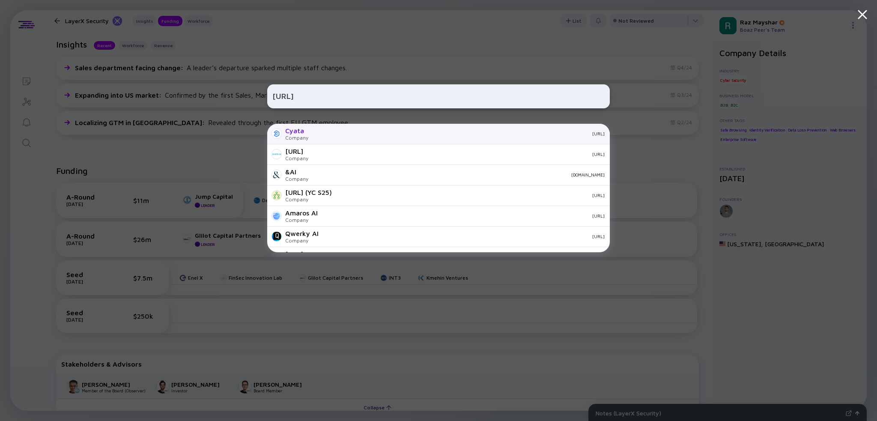
type input "https://cyata.ai/"
click at [358, 137] on div "Cyata Company cyata.ai" at bounding box center [438, 134] width 343 height 21
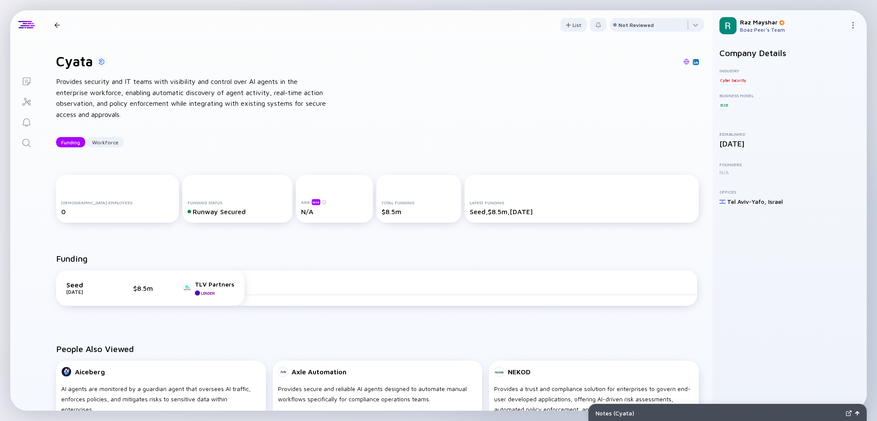
click at [199, 82] on div "Provides security and IT teams with visibility and control over AI agents in th…" at bounding box center [193, 98] width 274 height 44
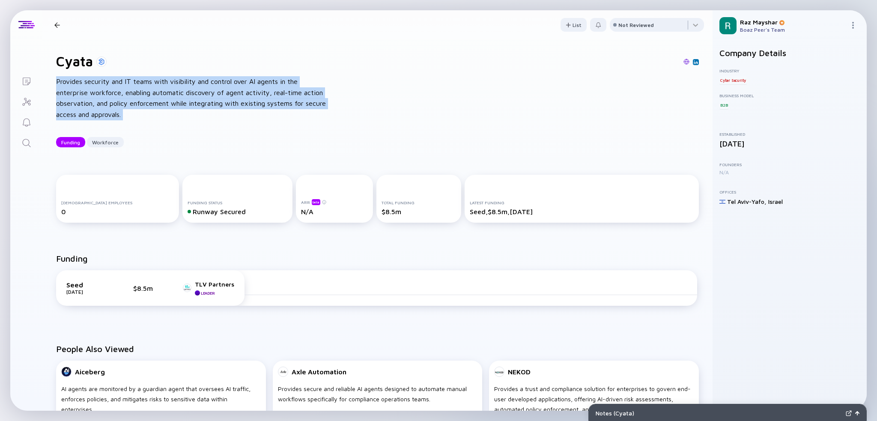
click at [199, 82] on div "Provides security and IT teams with visibility and control over AI agents in th…" at bounding box center [193, 98] width 274 height 44
copy div "Provides security and IT teams with visibility and control over AI agents in th…"
click at [26, 146] on icon "Search" at bounding box center [26, 143] width 10 height 10
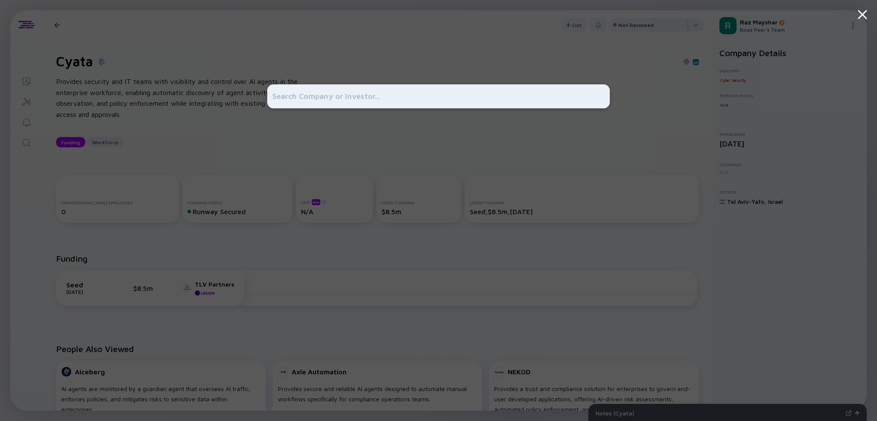
type input "https://www.activefence.com/"
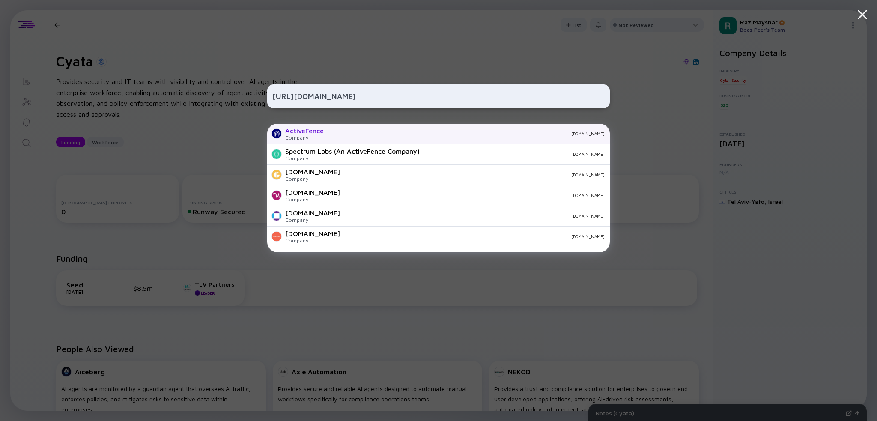
click at [353, 132] on div "activefence.com" at bounding box center [468, 133] width 274 height 5
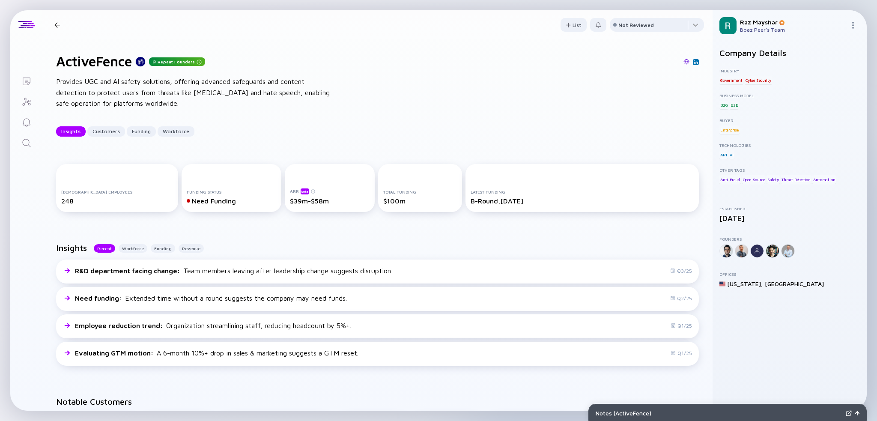
click at [18, 139] on link "Search" at bounding box center [26, 142] width 32 height 21
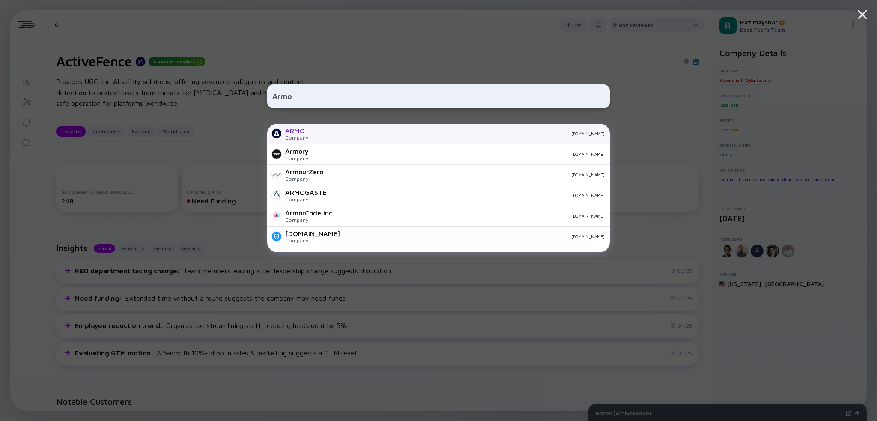
type input "Armo"
click at [324, 133] on div "armosec.io" at bounding box center [459, 133] width 289 height 5
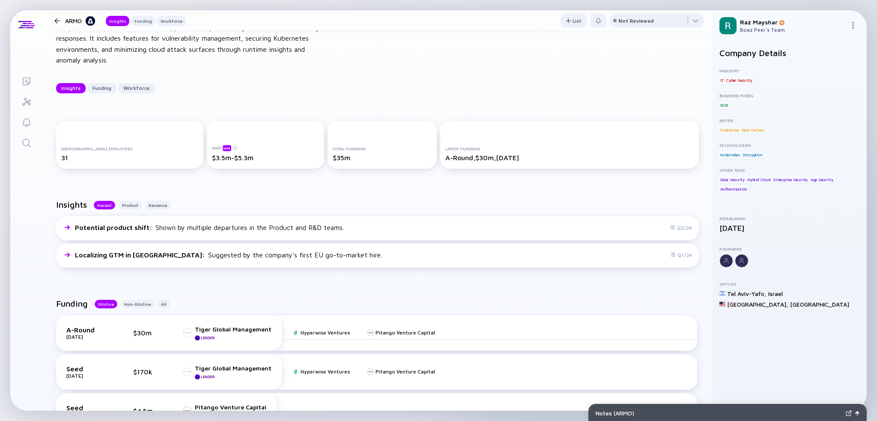
scroll to position [43, 0]
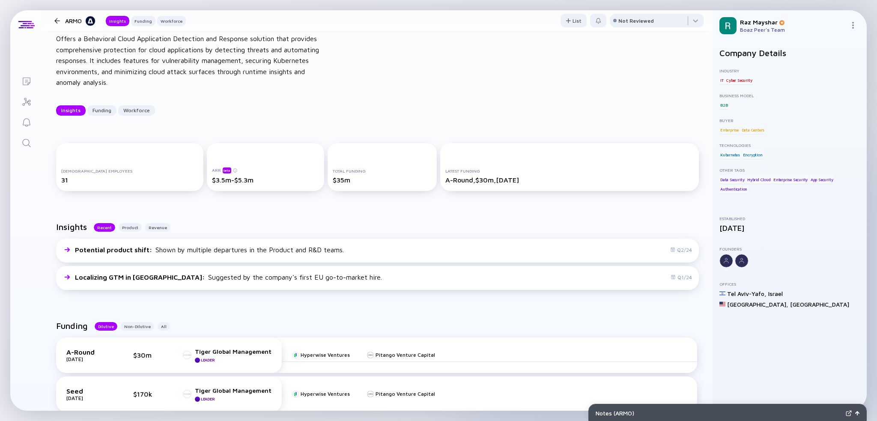
click at [27, 142] on icon "Search" at bounding box center [26, 143] width 10 height 10
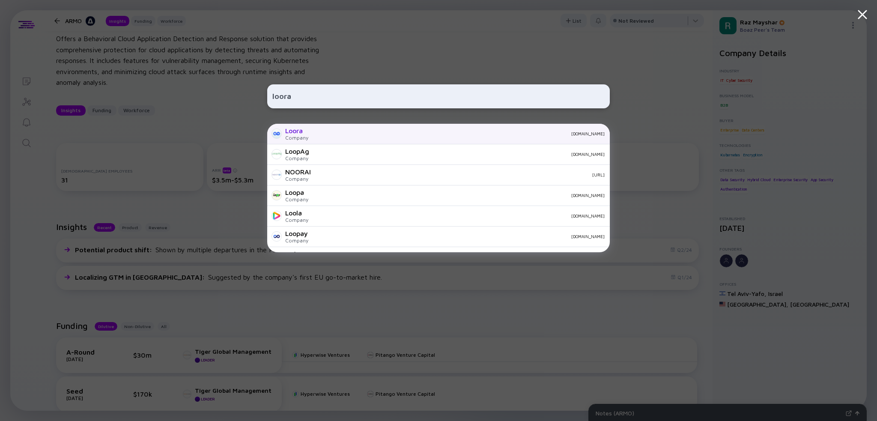
type input "loora"
click at [337, 133] on div "loora.com" at bounding box center [459, 133] width 289 height 5
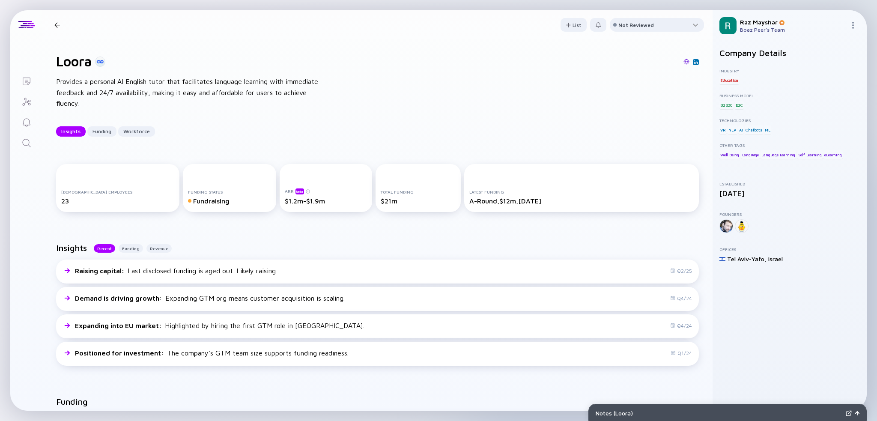
click at [53, 24] on div at bounding box center [57, 25] width 12 height 6
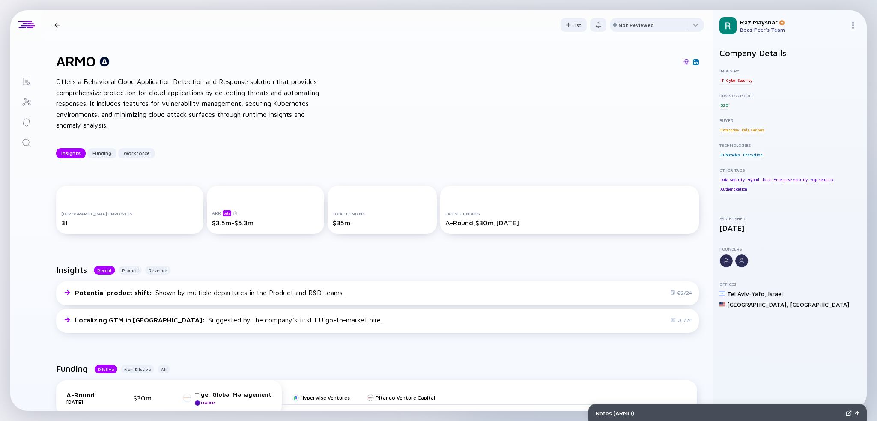
click at [60, 24] on div at bounding box center [57, 25] width 6 height 6
click at [47, 25] on header "ARMO Insights Funding Workforce List Not Reviewed" at bounding box center [377, 24] width 670 height 29
click at [54, 22] on div at bounding box center [57, 25] width 6 height 6
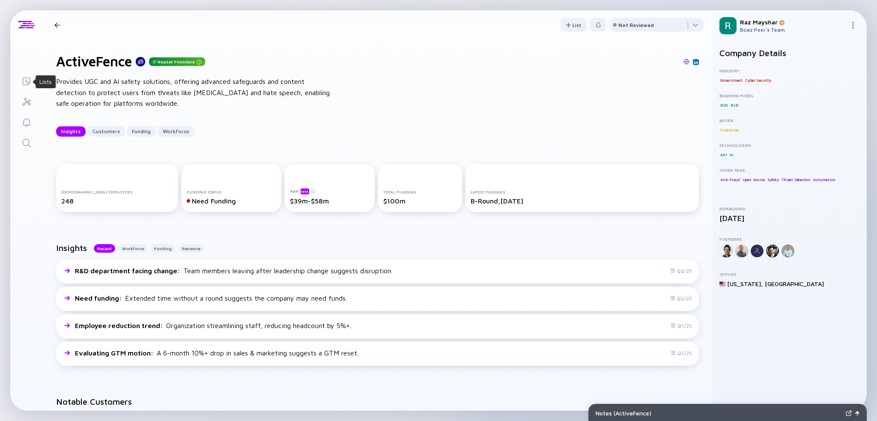
click at [27, 81] on icon "Lists" at bounding box center [26, 81] width 10 height 10
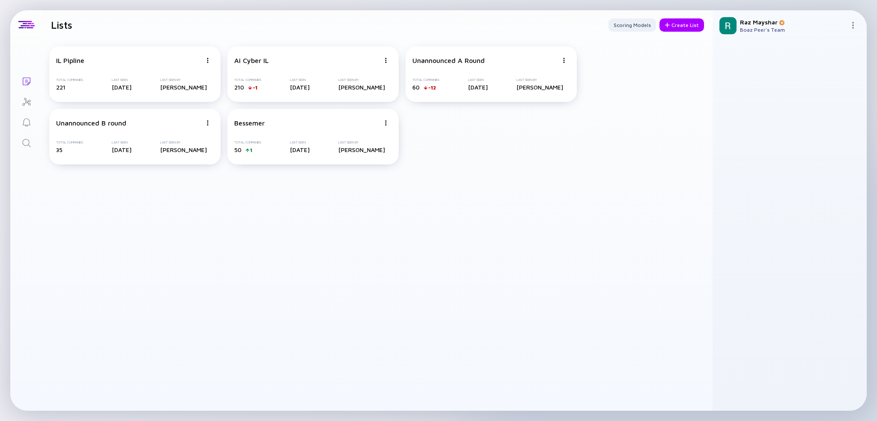
click at [32, 138] on link "Search" at bounding box center [26, 142] width 32 height 21
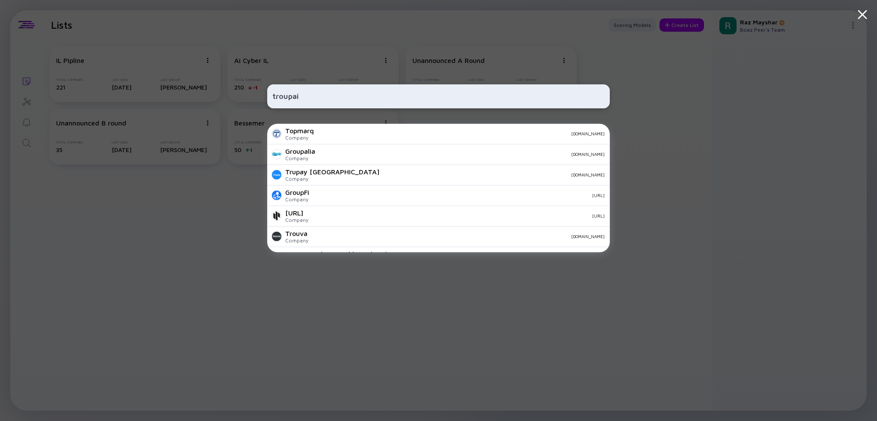
click at [289, 93] on input "troupai" at bounding box center [438, 96] width 332 height 15
type input "troupai"
click at [332, 51] on div "troupai Topmarq Company trouvai.com Groupalia Company groupalia.com Trupay Indi…" at bounding box center [438, 210] width 343 height 421
click at [331, 45] on div "troupai Topmarq Company trouvai.com Groupalia Company groupalia.com Trupay Indi…" at bounding box center [438, 210] width 343 height 421
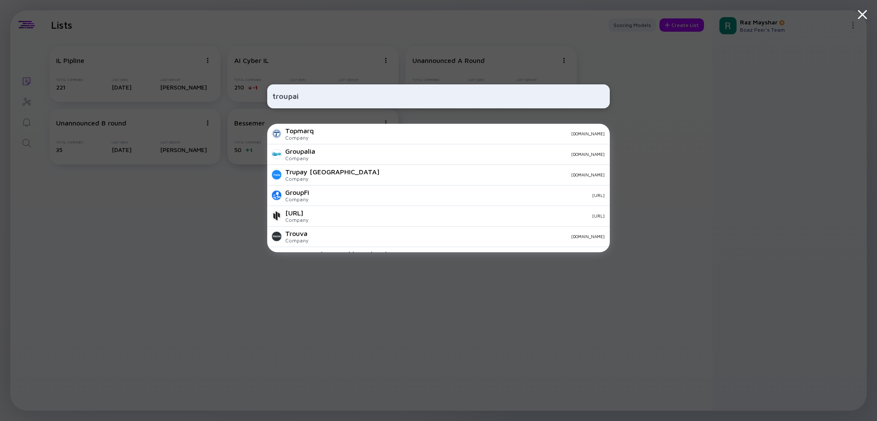
drag, startPoint x: 161, startPoint y: 224, endPoint x: 359, endPoint y: 157, distance: 208.8
click at [164, 225] on div "troupai Topmarq Company trouvai.com Groupalia Company groupalia.com Trupay Indi…" at bounding box center [438, 210] width 877 height 421
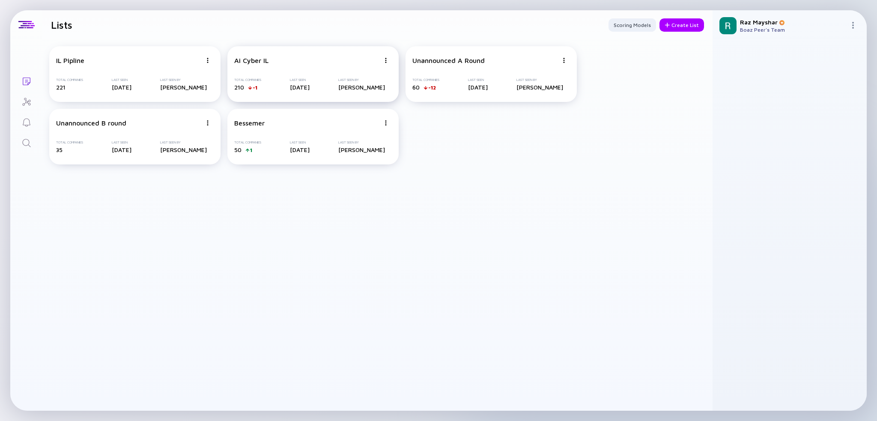
click at [250, 57] on div "Ai Cyber IL" at bounding box center [251, 61] width 34 height 8
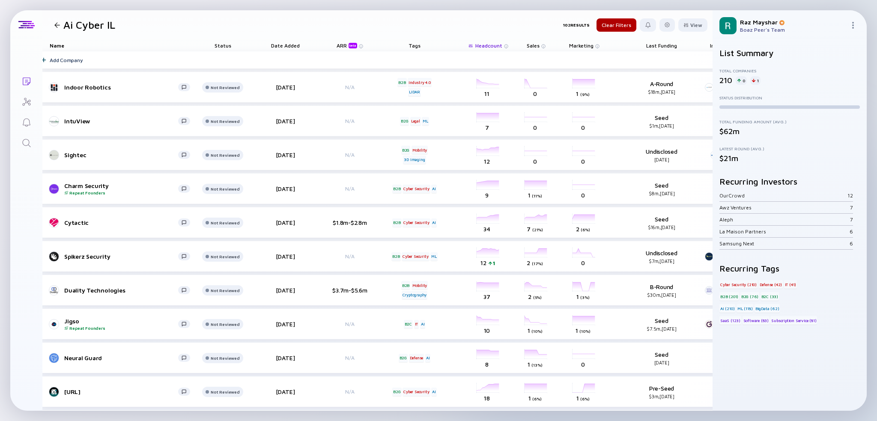
scroll to position [0, 94]
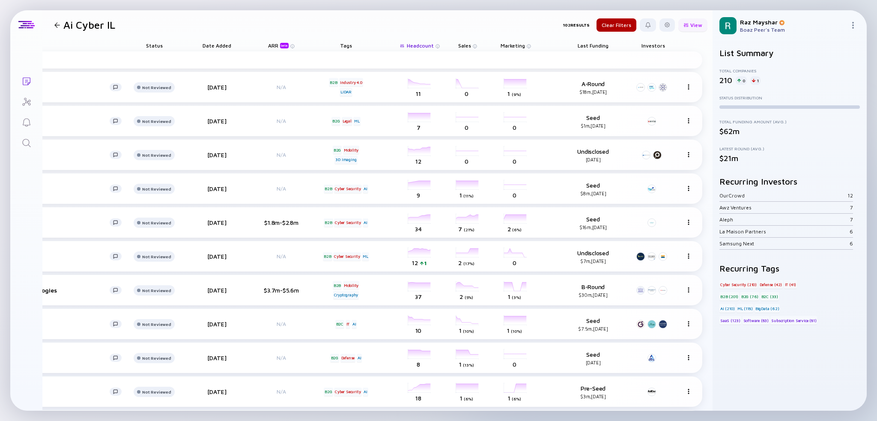
click at [438, 24] on div at bounding box center [685, 25] width 5 height 5
click at [438, 25] on div at bounding box center [666, 24] width 15 height 13
click at [438, 94] on div "Edit Filter" at bounding box center [641, 93] width 54 height 17
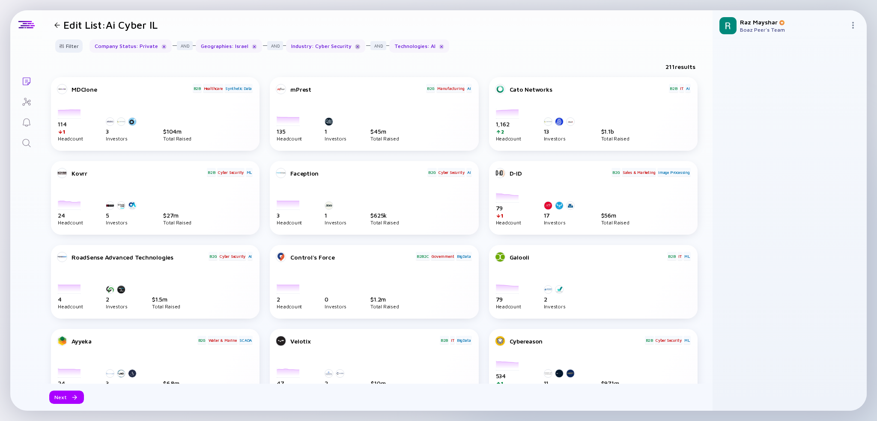
click at [355, 44] on div at bounding box center [357, 46] width 5 height 5
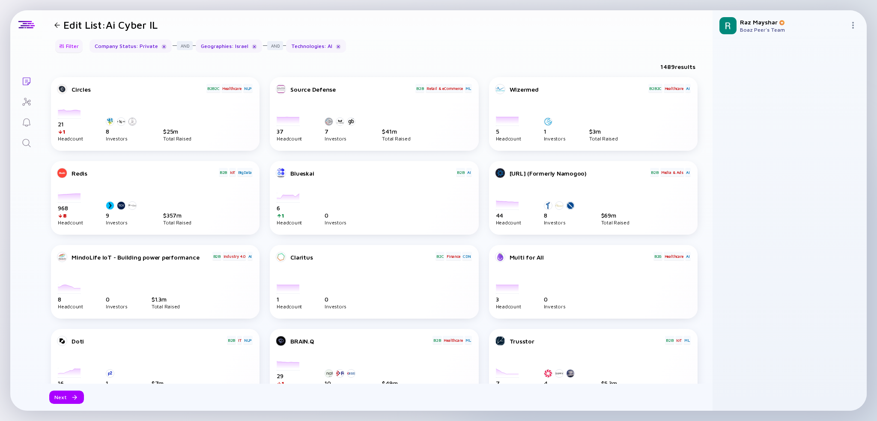
click at [63, 48] on div at bounding box center [61, 46] width 5 height 5
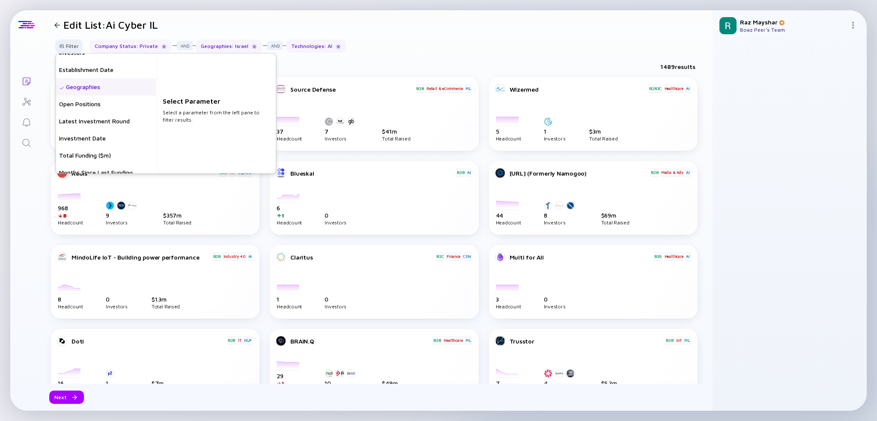
scroll to position [69, 0]
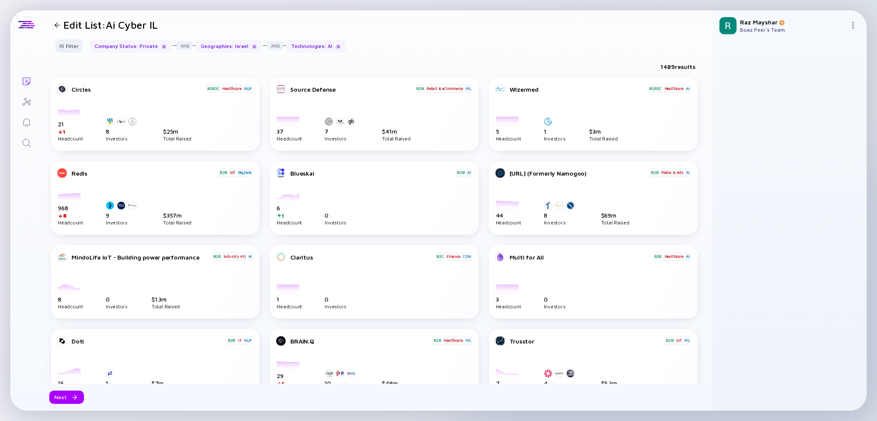
click at [379, 39] on header "Edit List: Ai Cyber IL" at bounding box center [377, 24] width 670 height 29
click at [57, 24] on div at bounding box center [57, 25] width 6 height 6
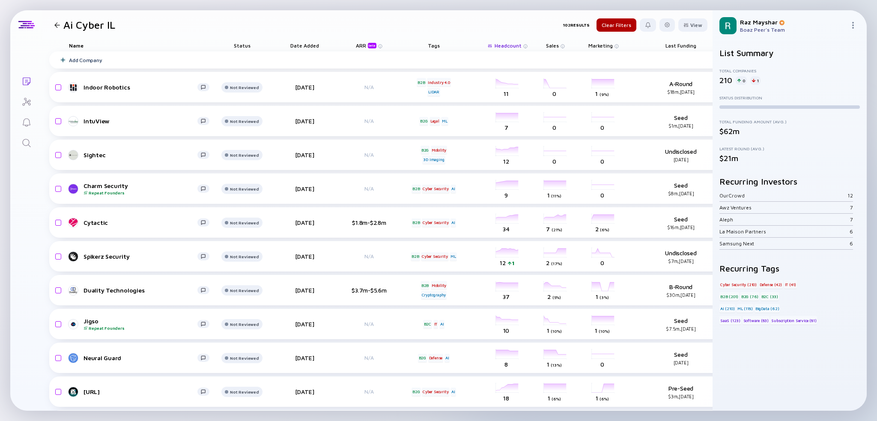
click at [83, 25] on h1 "Ai Cyber IL" at bounding box center [89, 25] width 52 height 12
click at [197, 18] on header "Ai Cyber IL 102 Results Clear Filters View" at bounding box center [377, 24] width 670 height 29
click at [438, 29] on div at bounding box center [666, 24] width 15 height 13
click at [438, 110] on div "Edit List Name" at bounding box center [641, 110] width 54 height 17
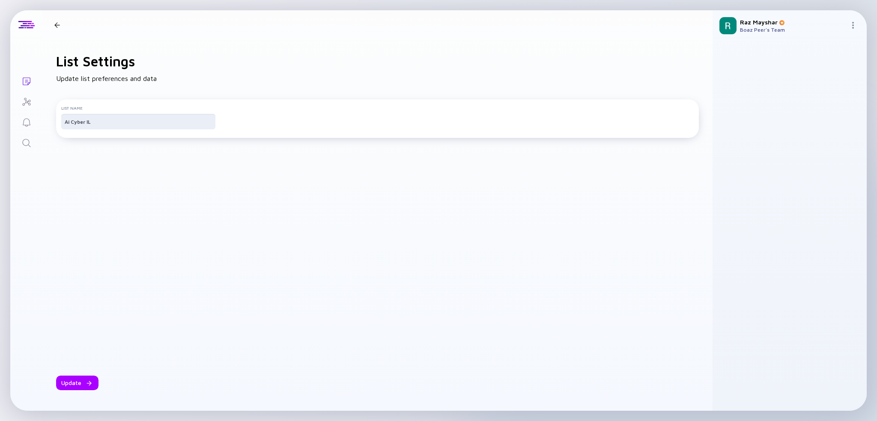
click at [85, 126] on input "Ai Cyber IL" at bounding box center [138, 121] width 147 height 9
type input "Ai IL"
click at [84, 391] on div "List Settings Update list preferences and data List Name Ai IL Update" at bounding box center [377, 224] width 670 height 371
click at [84, 387] on div "Update" at bounding box center [77, 383] width 42 height 15
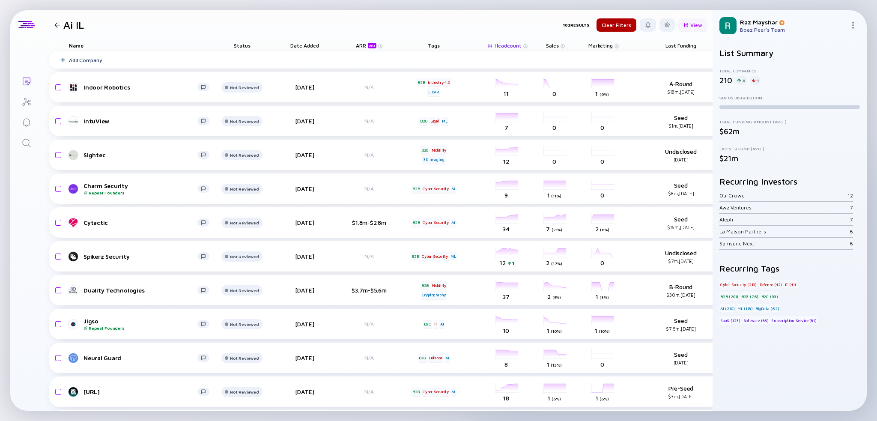
click at [438, 26] on div "View" at bounding box center [692, 24] width 29 height 13
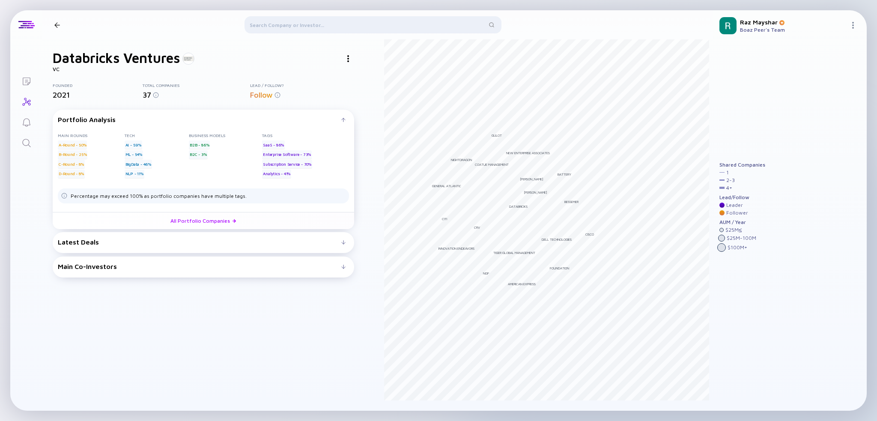
click at [328, 28] on div at bounding box center [373, 26] width 257 height 21
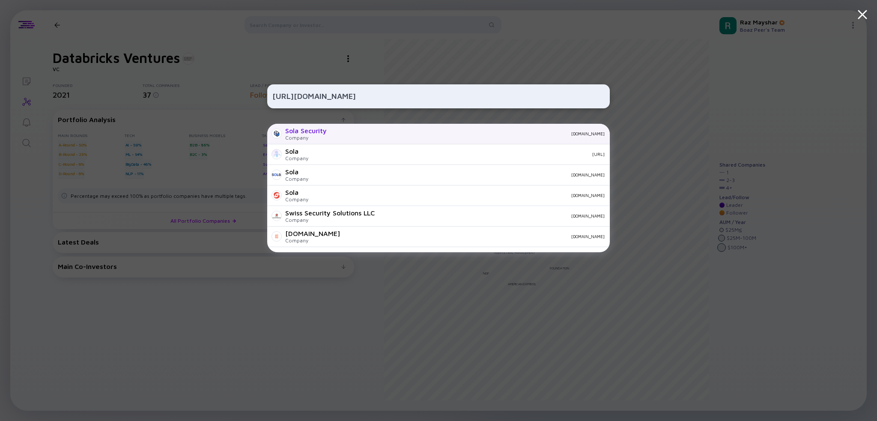
type input "https://sola.security/"
click at [370, 138] on div "Sola Security Company sola.security" at bounding box center [438, 134] width 343 height 21
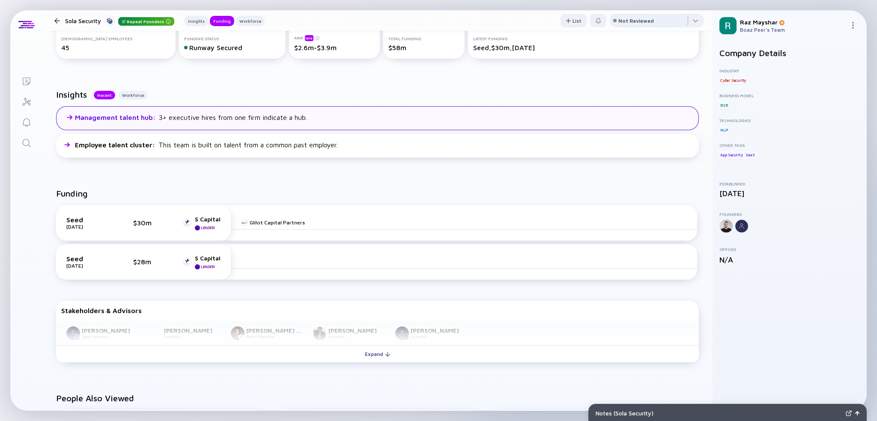
scroll to position [257, 0]
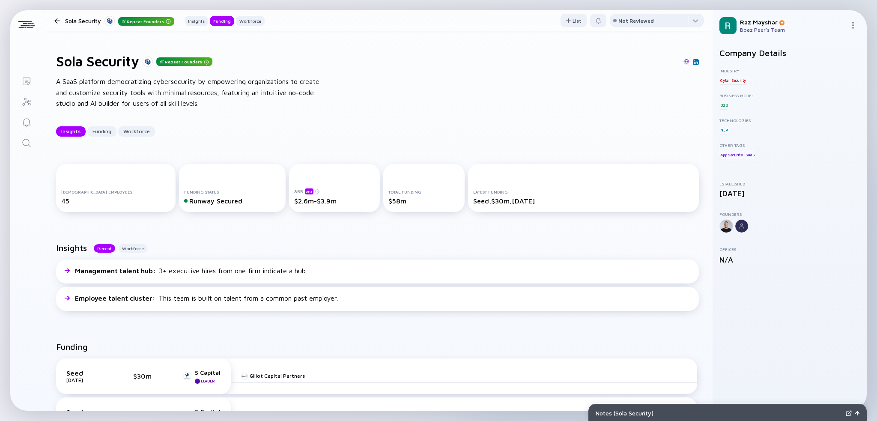
scroll to position [257, 0]
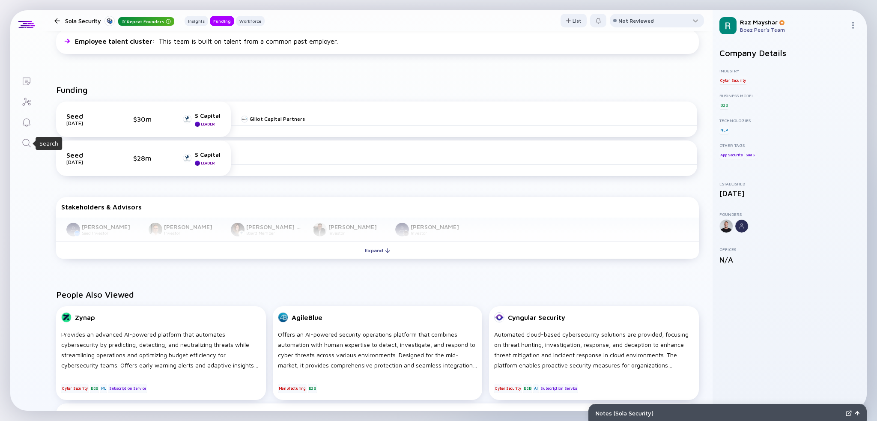
click at [27, 140] on icon "Search" at bounding box center [26, 143] width 10 height 10
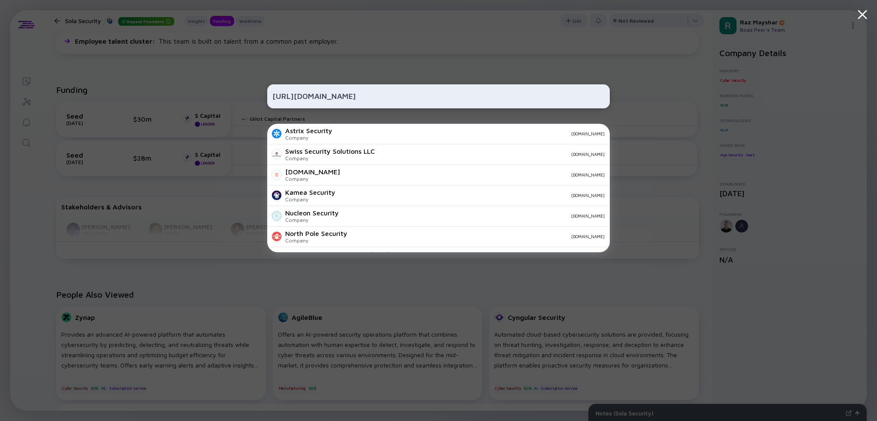
type input "https://astrix.security/"
click at [407, 128] on div "Astrix Security Company astrix.security" at bounding box center [438, 134] width 343 height 21
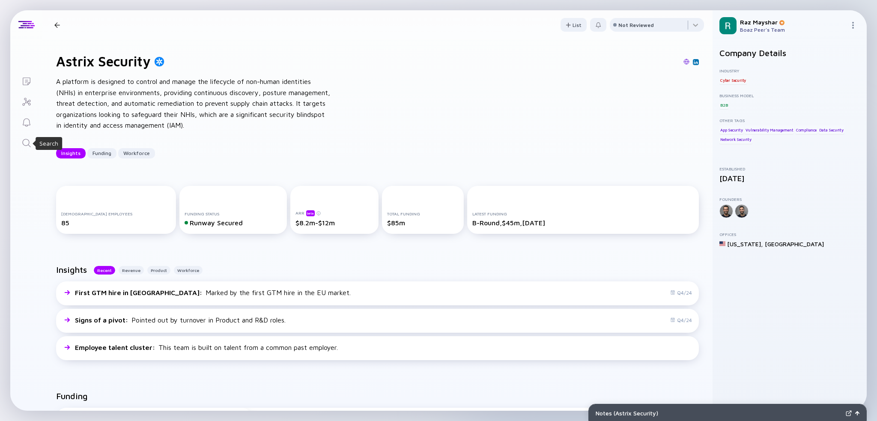
click at [29, 143] on icon "Search" at bounding box center [26, 143] width 8 height 8
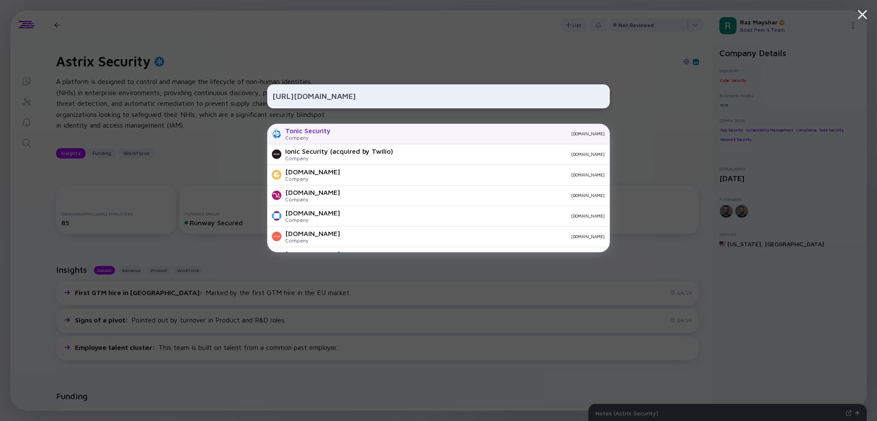
type input "https://tonicsecurity.com/"
click at [403, 129] on div "Tonic Security Company tonicsecurity.com" at bounding box center [438, 134] width 343 height 21
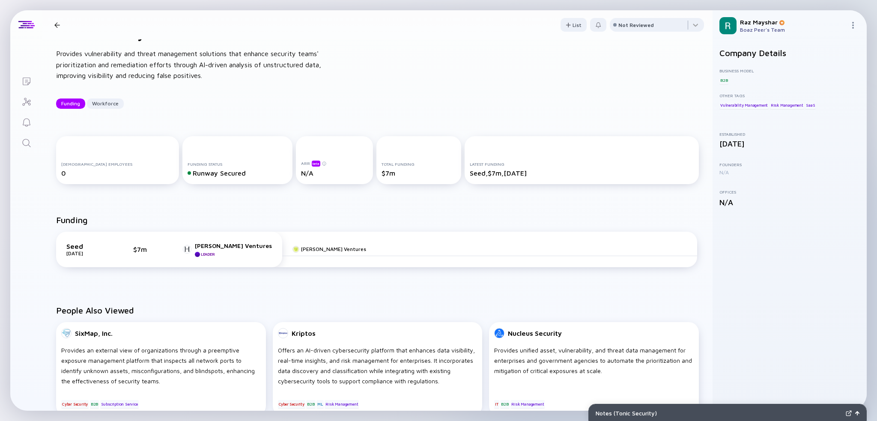
scroll to position [43, 0]
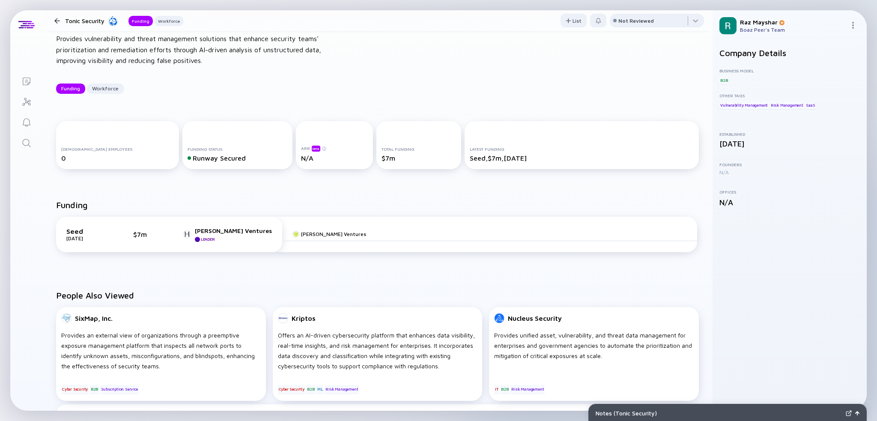
click at [27, 149] on link "Search" at bounding box center [26, 142] width 32 height 21
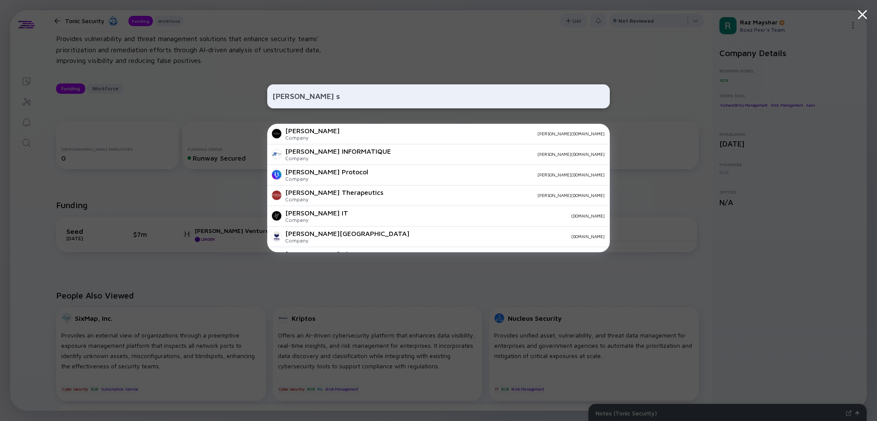
type input "vega se"
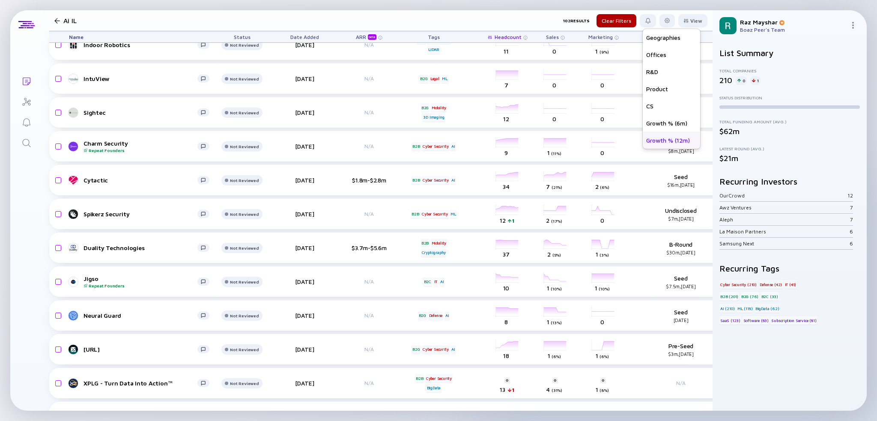
scroll to position [43, 0]
click at [666, 122] on div "Growth % (6m)" at bounding box center [671, 122] width 57 height 17
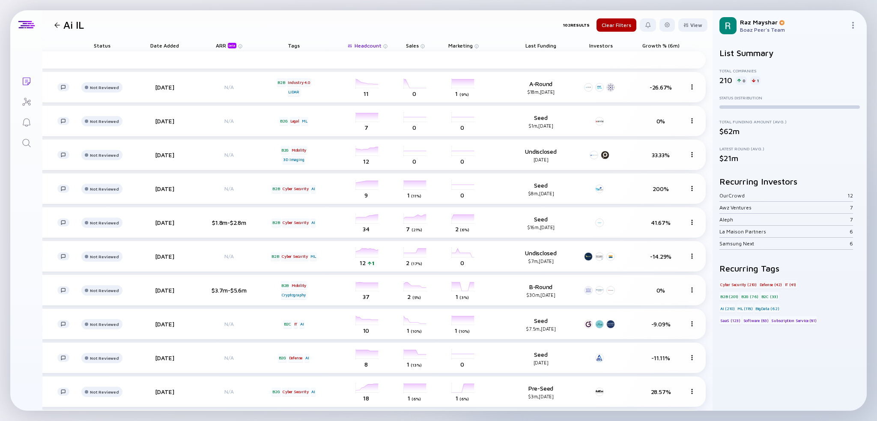
scroll to position [0, 150]
click at [553, 46] on span "Growth % (6m)" at bounding box center [537, 45] width 31 height 6
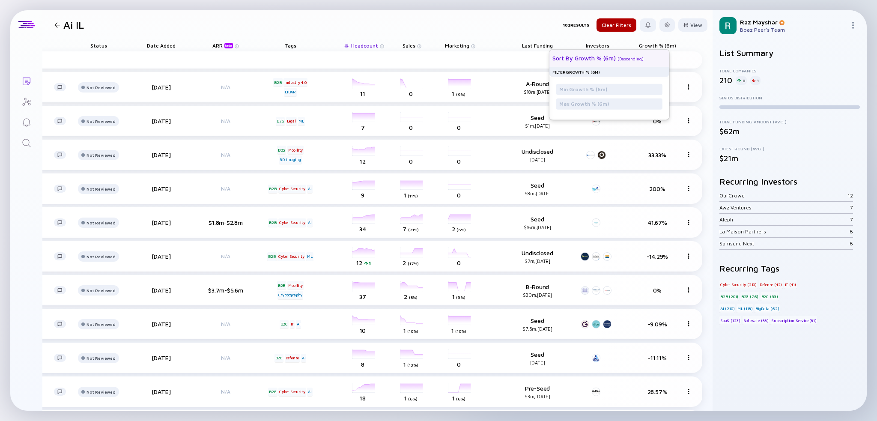
click at [622, 58] on div "( Descending )" at bounding box center [631, 58] width 26 height 5
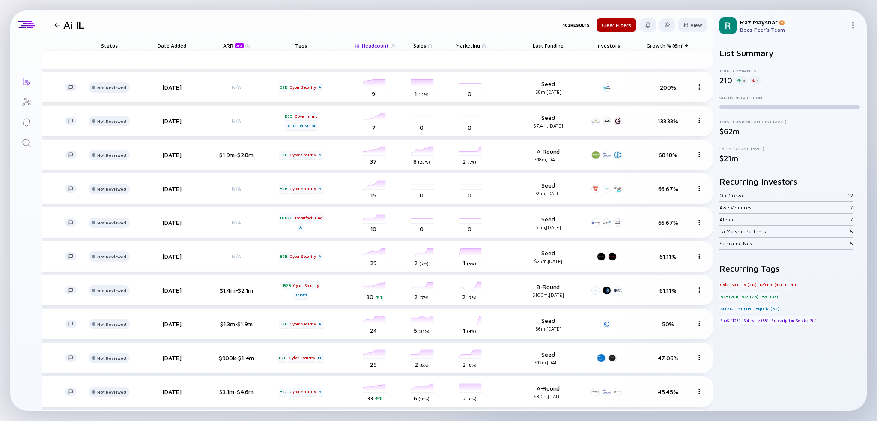
scroll to position [0, 0]
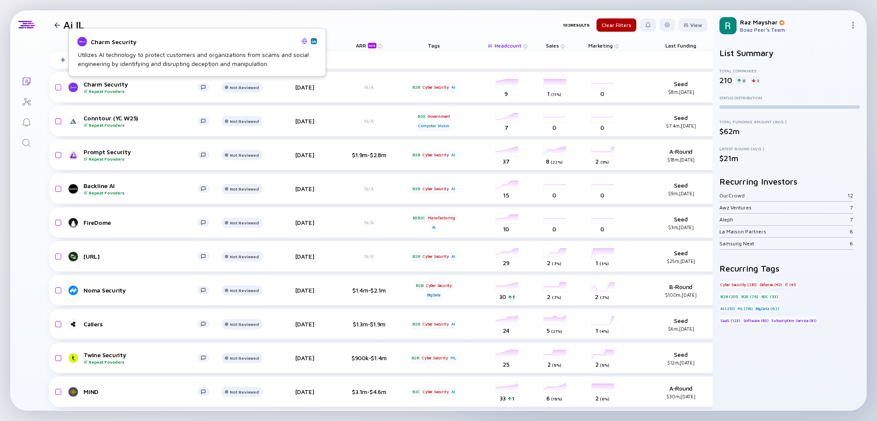
click at [304, 40] on img at bounding box center [304, 41] width 6 height 6
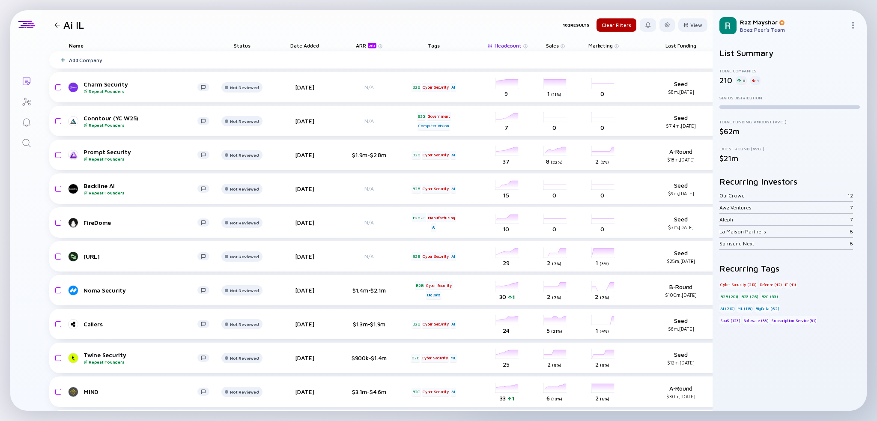
click at [26, 140] on icon "Search" at bounding box center [26, 143] width 10 height 10
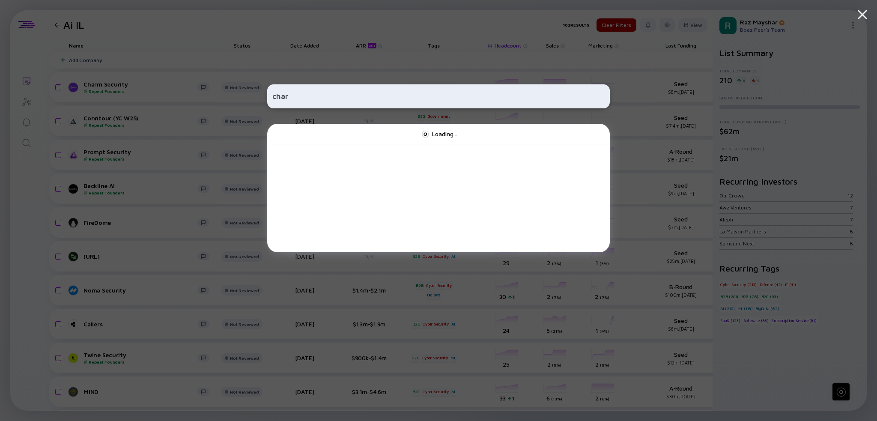
type input "charm"
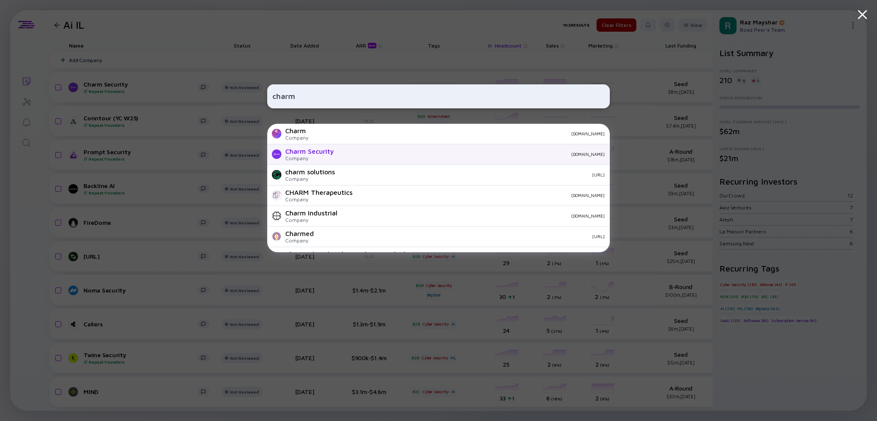
click at [380, 155] on div "[DOMAIN_NAME]" at bounding box center [473, 154] width 264 height 5
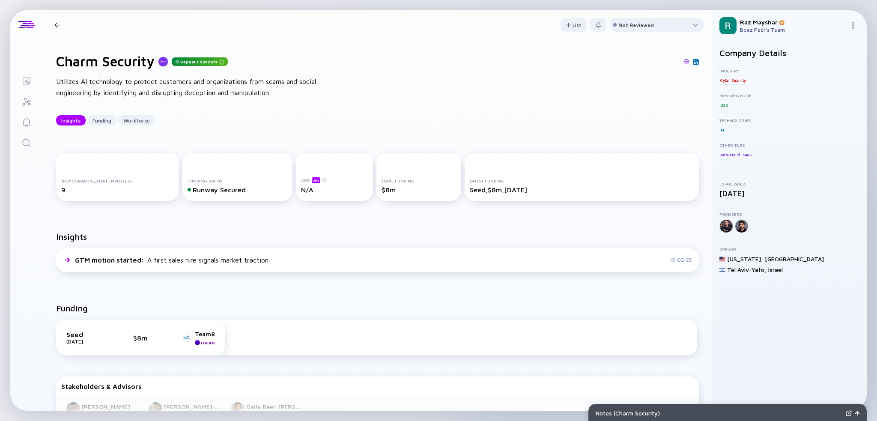
click at [148, 87] on div "Utilizes AI technology to protect customers and organizations from scams and so…" at bounding box center [193, 87] width 274 height 22
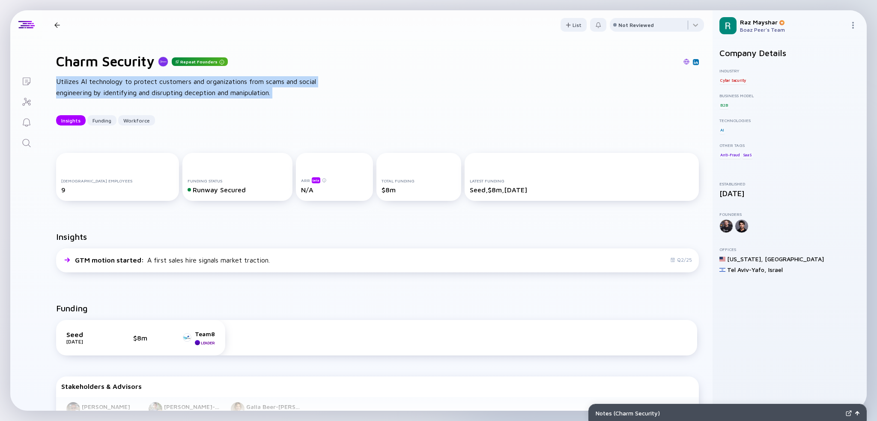
click at [149, 87] on div "Utilizes AI technology to protect customers and organizations from scams and so…" at bounding box center [193, 87] width 274 height 22
copy div "Utilizes AI technology to protect customers and organizations from scams and so…"
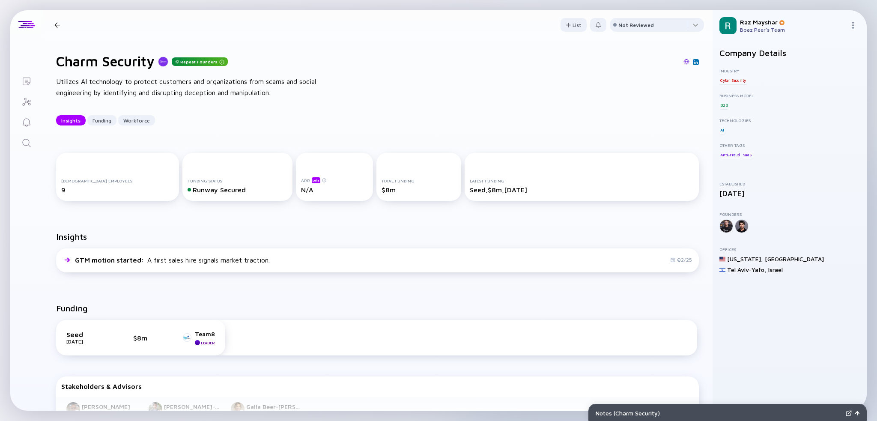
click at [55, 25] on div at bounding box center [57, 25] width 6 height 6
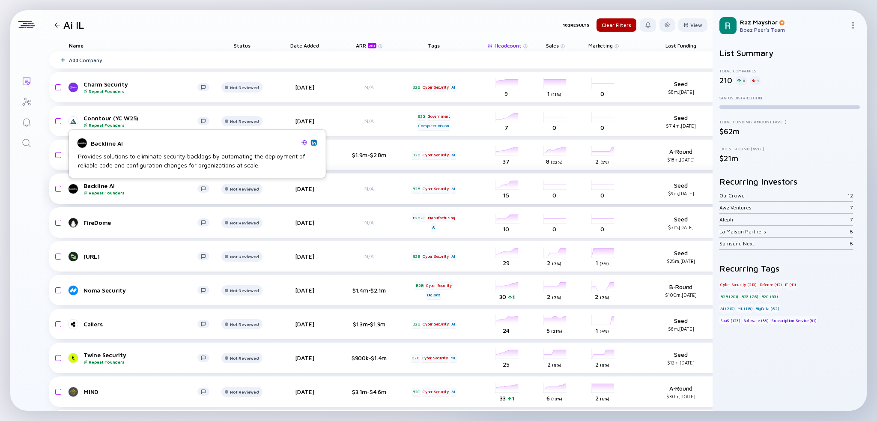
click at [104, 188] on div "Backline AI Repeat Founders" at bounding box center [141, 188] width 114 height 13
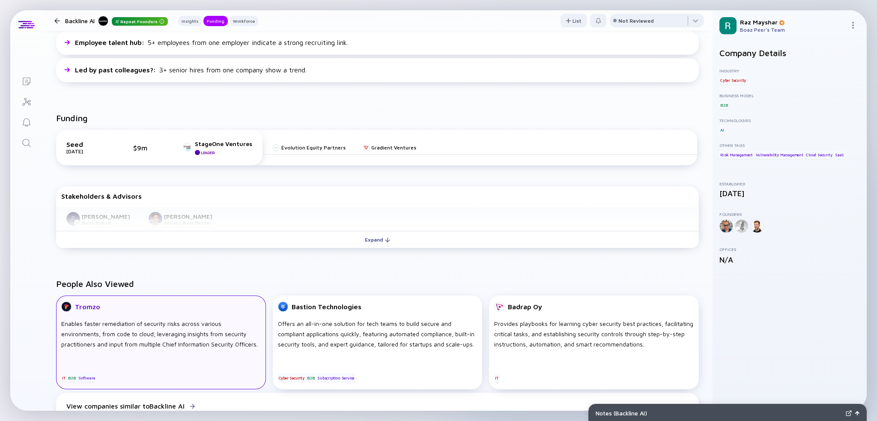
scroll to position [214, 0]
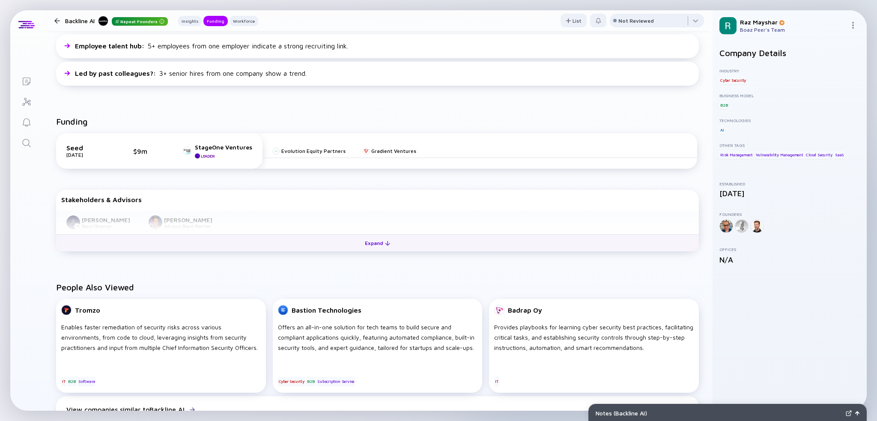
click at [387, 242] on div "Expand" at bounding box center [378, 242] width 36 height 13
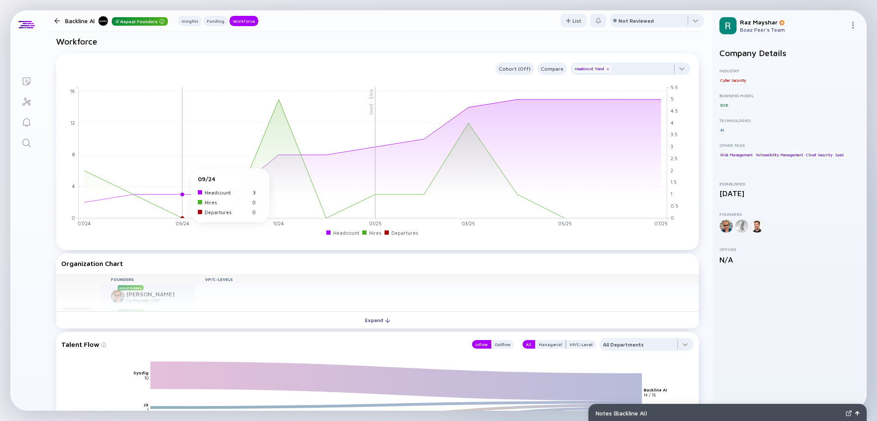
scroll to position [642, 0]
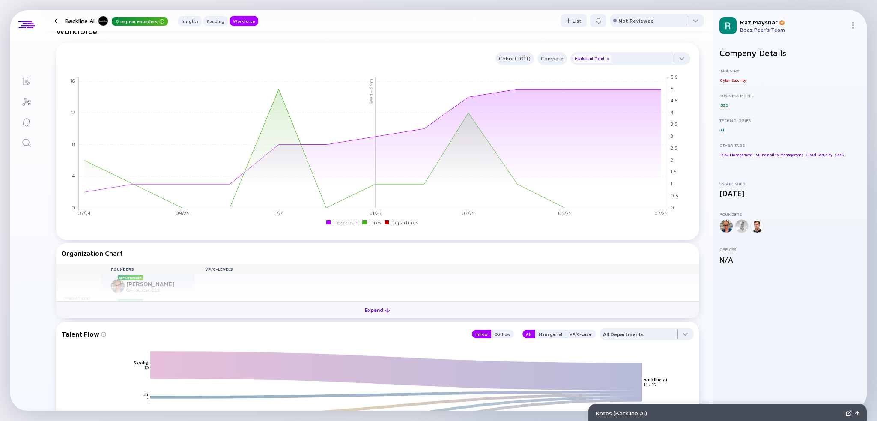
click at [206, 311] on button "Expand" at bounding box center [377, 309] width 643 height 17
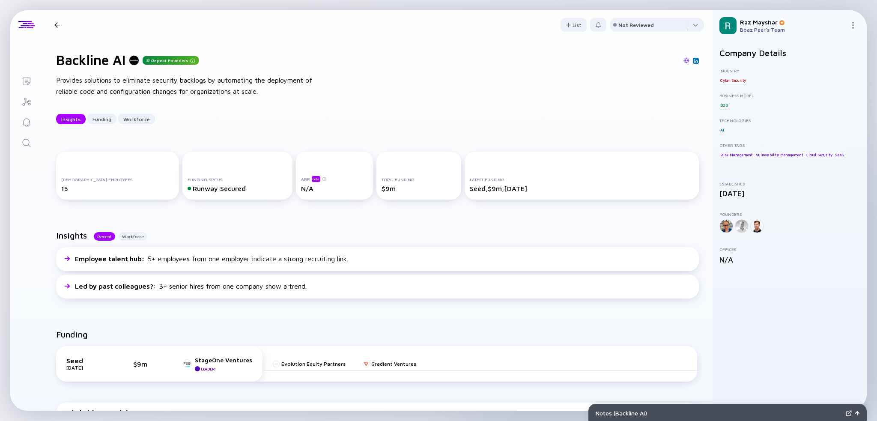
scroll to position [0, 0]
click at [683, 63] on img at bounding box center [686, 62] width 6 height 6
click at [27, 140] on icon "Search" at bounding box center [26, 143] width 10 height 10
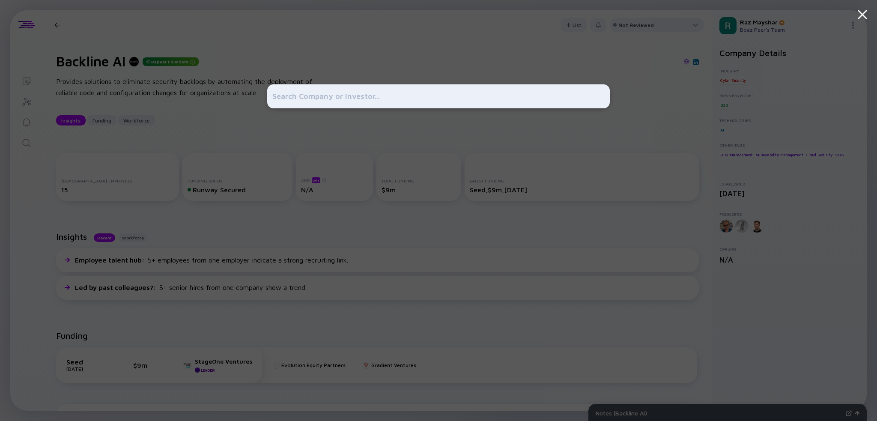
type input "CTERA"
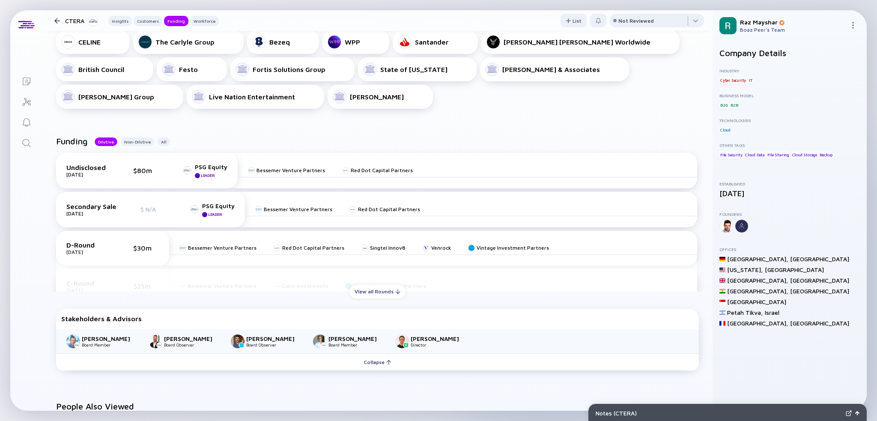
scroll to position [300, 0]
